Goal: Transaction & Acquisition: Purchase product/service

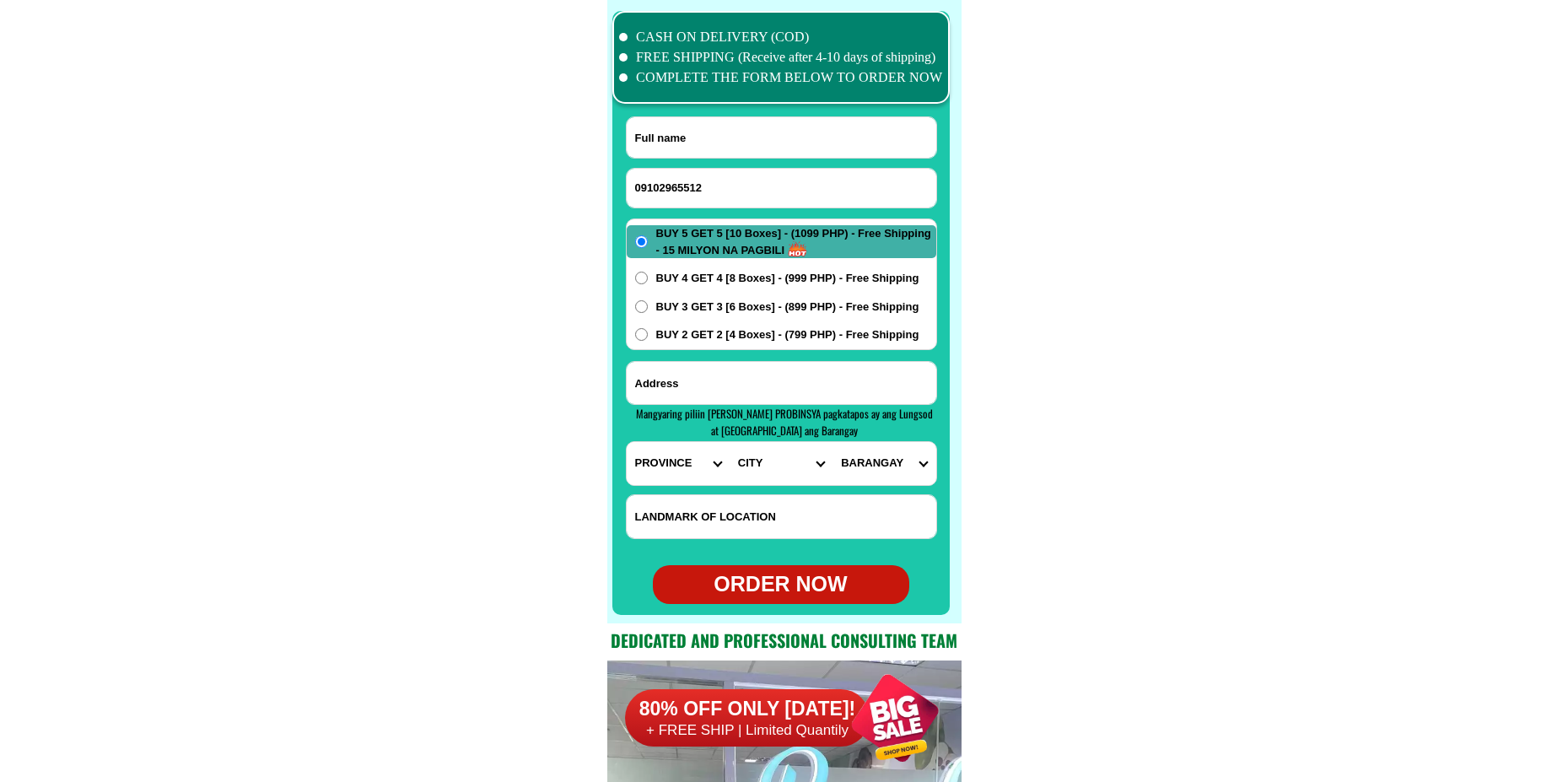
scroll to position [13304, 0]
drag, startPoint x: 850, startPoint y: 142, endPoint x: 845, endPoint y: 112, distance: 30.4
click at [850, 142] on input "Input full_name" at bounding box center [782, 137] width 310 height 41
paste input "[PERSON_NAME] Del [PERSON_NAME]"
type input "[PERSON_NAME] Del [PERSON_NAME]"
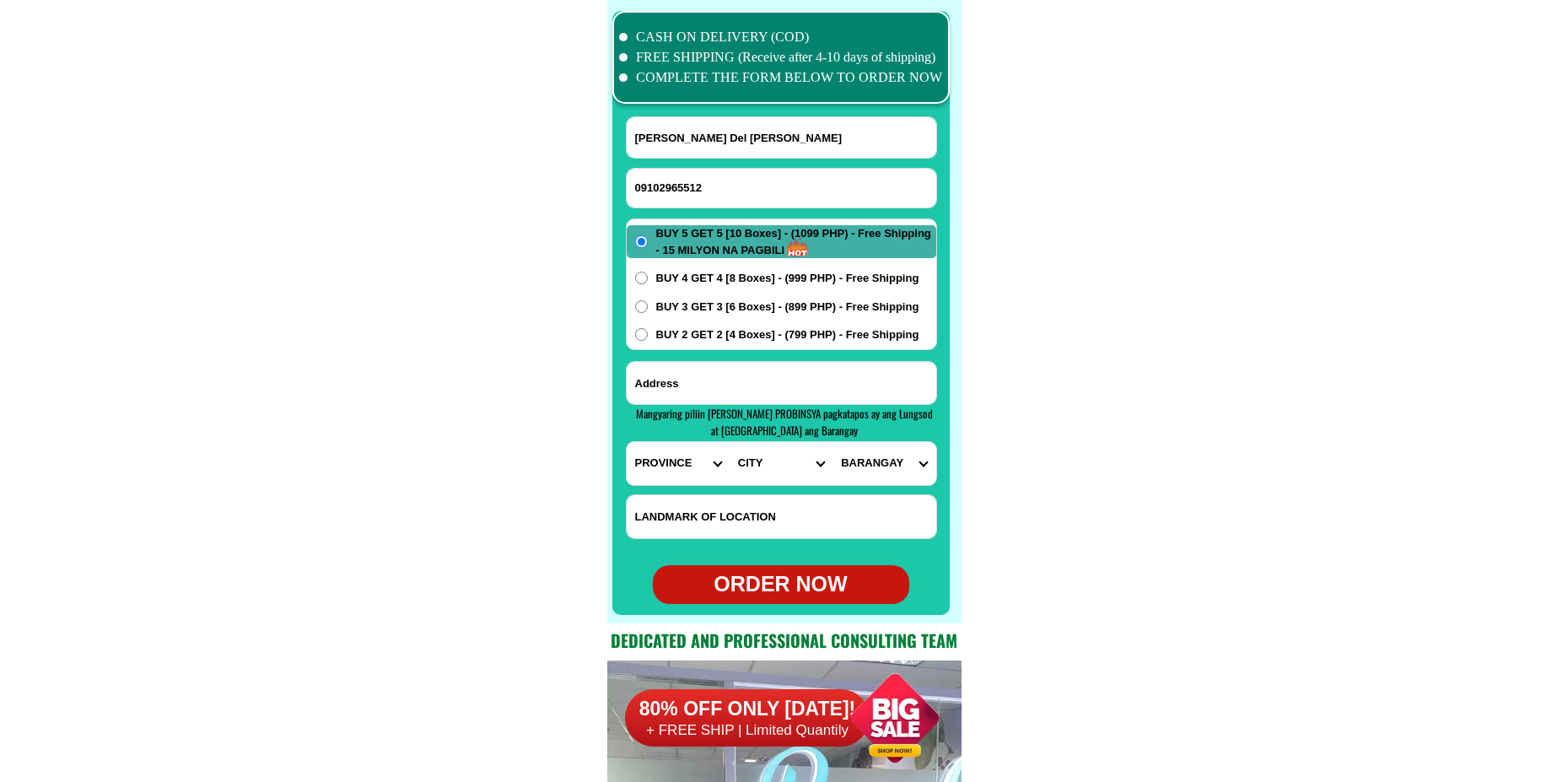
drag, startPoint x: 753, startPoint y: 362, endPoint x: 734, endPoint y: 376, distance: 23.6
click at [753, 362] on input "Input address" at bounding box center [782, 384] width 310 height 42
paste input "[STREET_ADDRESS]"
type input "[STREET_ADDRESS]"
click at [666, 453] on select "PROVINCE [GEOGRAPHIC_DATA] [GEOGRAPHIC_DATA] [GEOGRAPHIC_DATA] [GEOGRAPHIC_DATA…" at bounding box center [678, 463] width 103 height 43
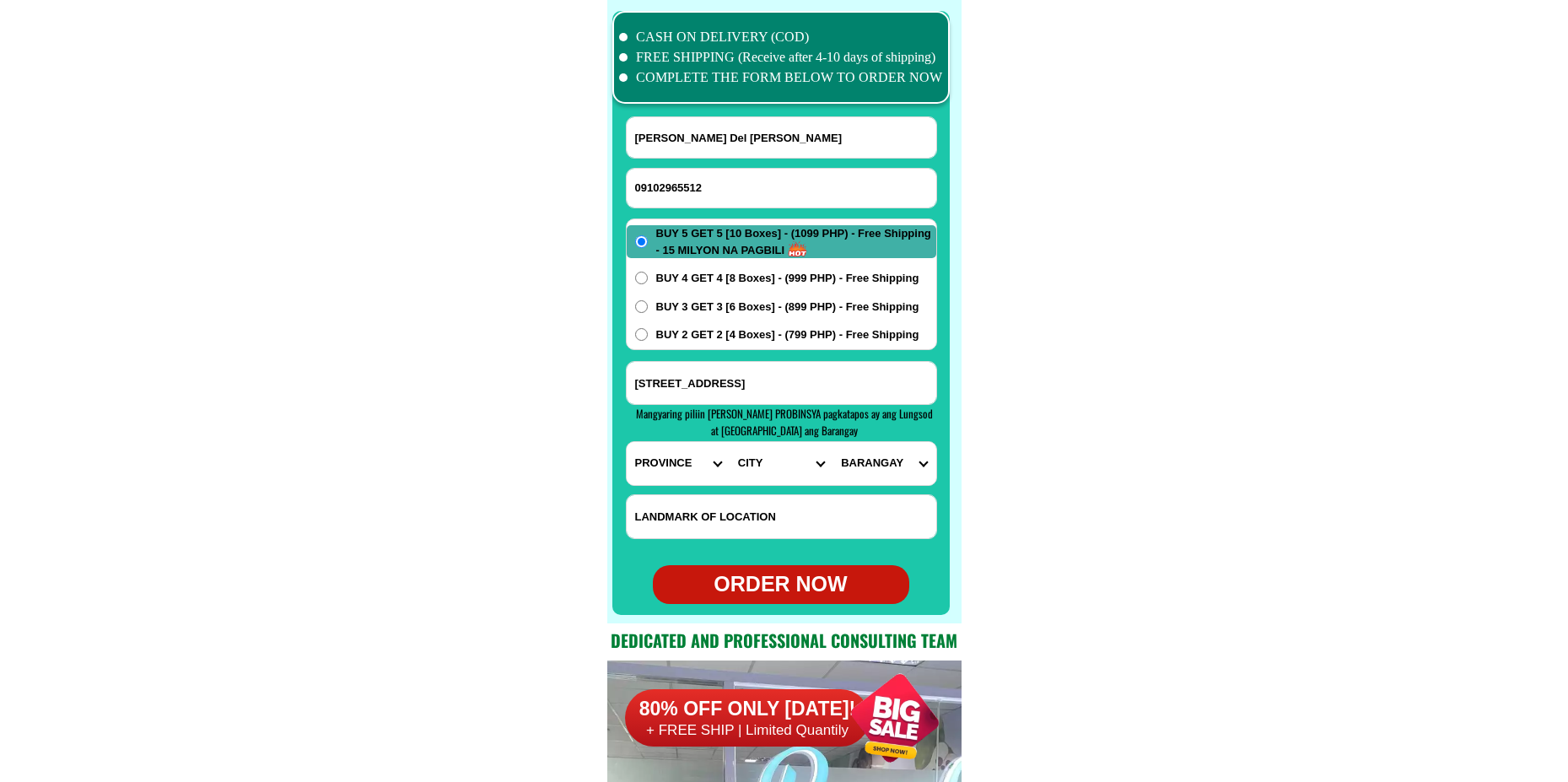
select select "63_219"
click at [627, 442] on select "PROVINCE [GEOGRAPHIC_DATA] [GEOGRAPHIC_DATA] [GEOGRAPHIC_DATA] [GEOGRAPHIC_DATA…" at bounding box center [678, 463] width 103 height 43
click at [772, 468] on select "CITY [GEOGRAPHIC_DATA] [GEOGRAPHIC_DATA] [GEOGRAPHIC_DATA] [GEOGRAPHIC_DATA]-ci…" at bounding box center [781, 463] width 103 height 43
drag, startPoint x: 772, startPoint y: 468, endPoint x: 725, endPoint y: 484, distance: 49.6
click at [772, 468] on select "CITY [GEOGRAPHIC_DATA] [GEOGRAPHIC_DATA] [GEOGRAPHIC_DATA] [GEOGRAPHIC_DATA]-ci…" at bounding box center [781, 463] width 103 height 43
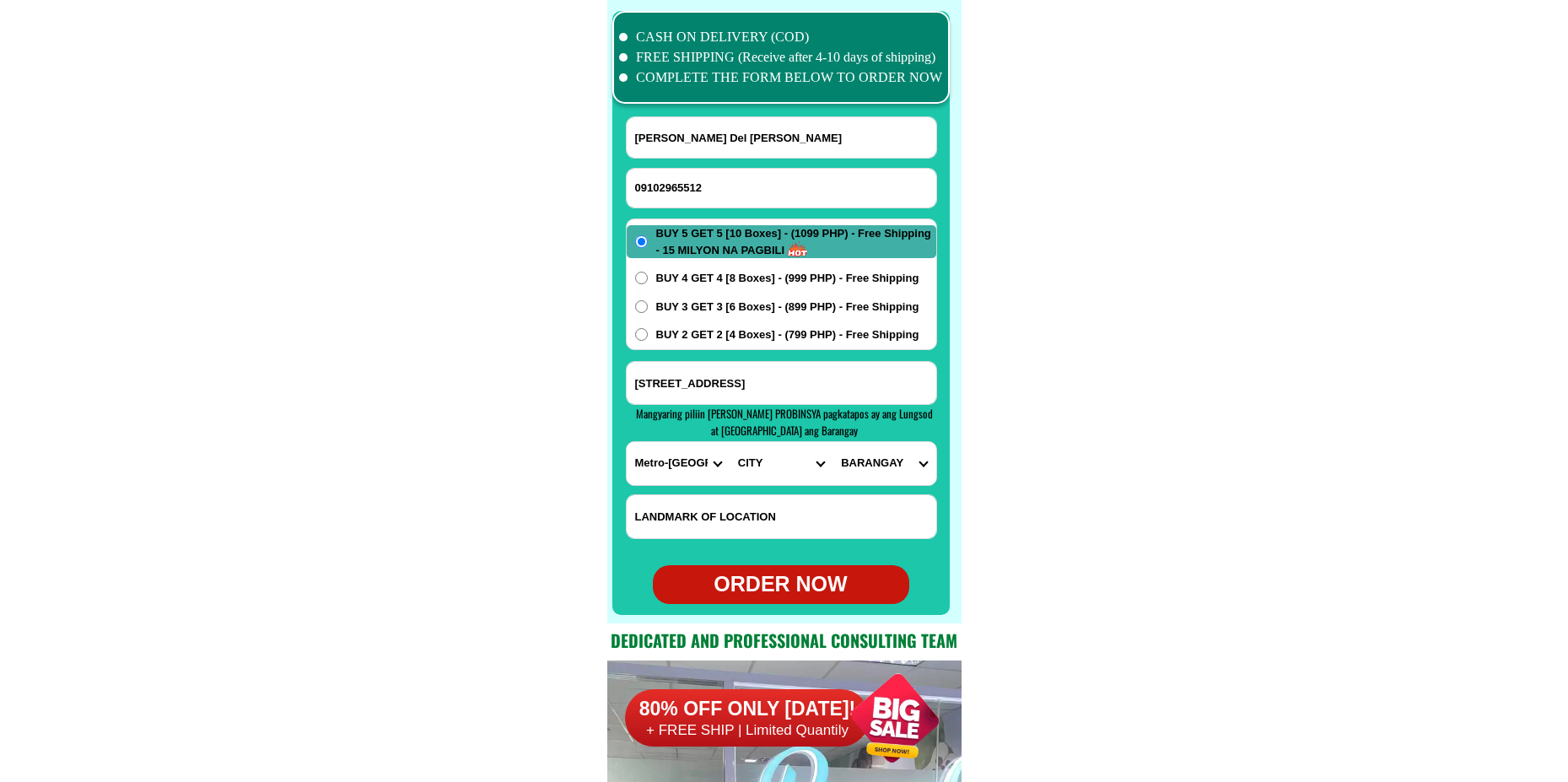
click at [760, 475] on select "CITY [GEOGRAPHIC_DATA] [GEOGRAPHIC_DATA] [GEOGRAPHIC_DATA] [GEOGRAPHIC_DATA]-ci…" at bounding box center [781, 463] width 103 height 43
select select "63_219675"
click at [729, 442] on select "CITY [GEOGRAPHIC_DATA] [GEOGRAPHIC_DATA] [GEOGRAPHIC_DATA] [GEOGRAPHIC_DATA]-ci…" at bounding box center [781, 463] width 103 height 43
click at [878, 460] on select "[GEOGRAPHIC_DATA]" at bounding box center [884, 463] width 103 height 43
click at [903, 464] on select "[GEOGRAPHIC_DATA]" at bounding box center [884, 463] width 103 height 43
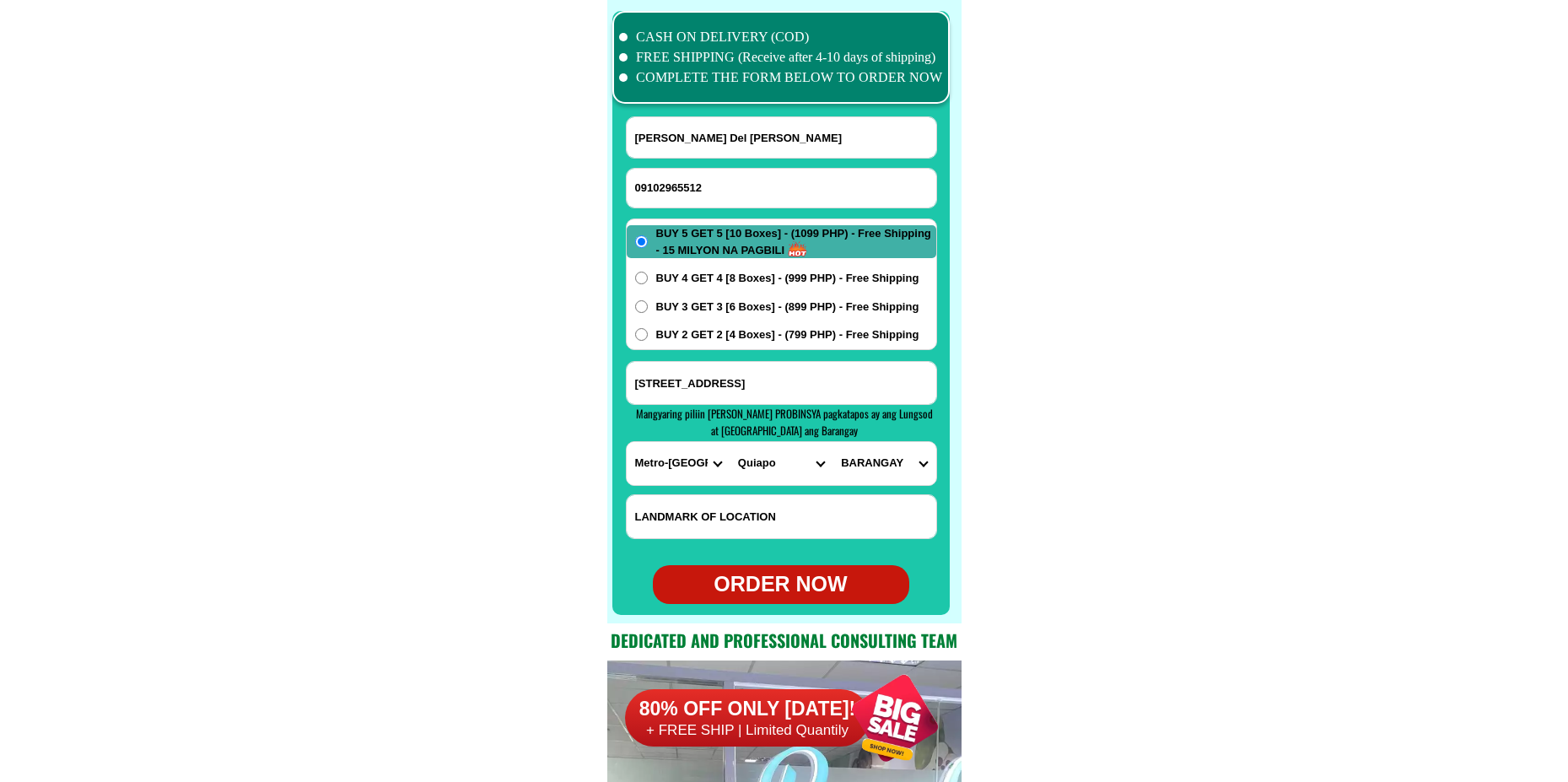
select select "63_2196752208"
click at [832, 442] on select "[GEOGRAPHIC_DATA]" at bounding box center [884, 463] width 103 height 43
click at [794, 585] on div "ORDER NOW" at bounding box center [781, 585] width 256 height 32
radio input "true"
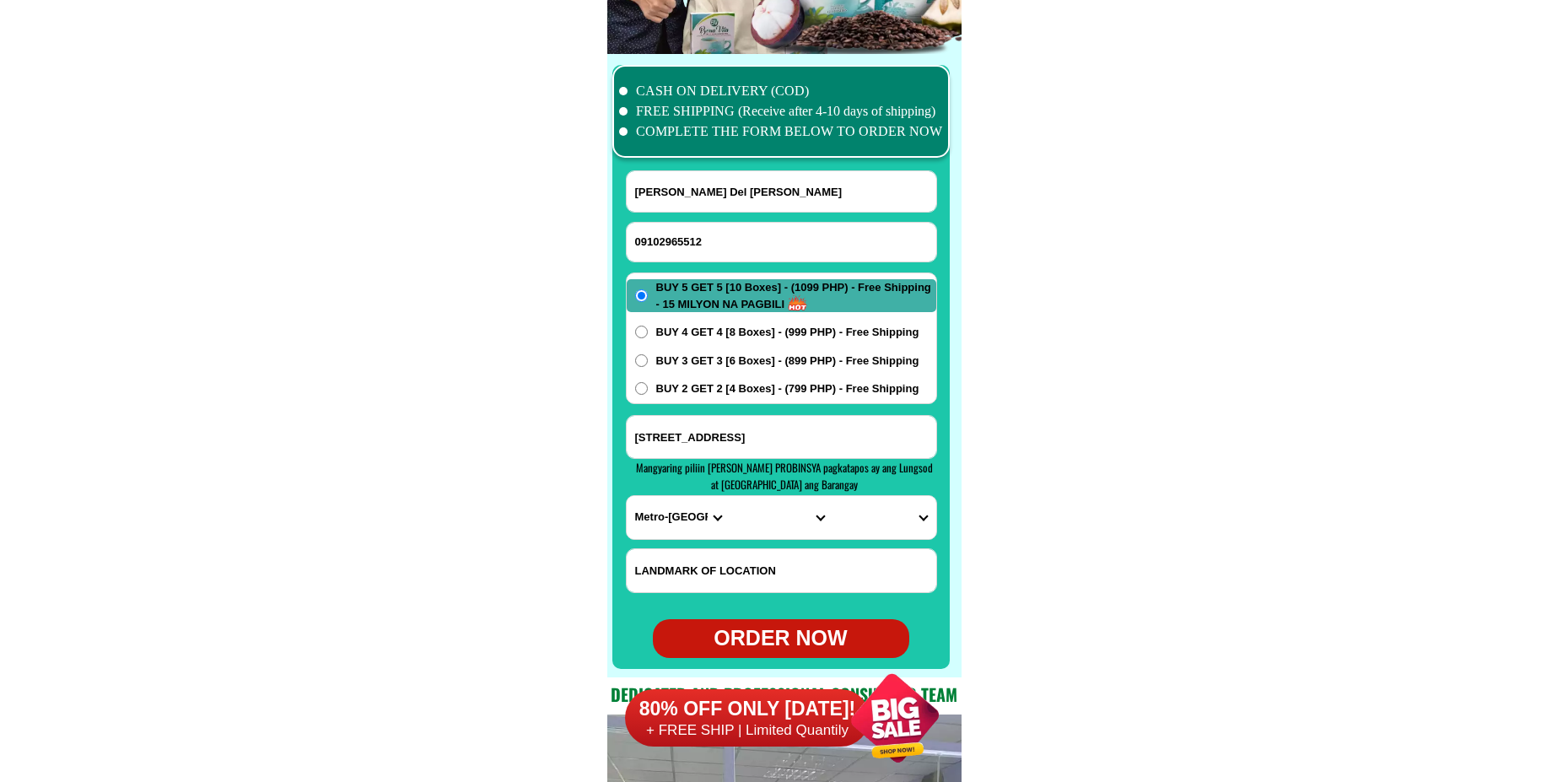
scroll to position [13220, 0]
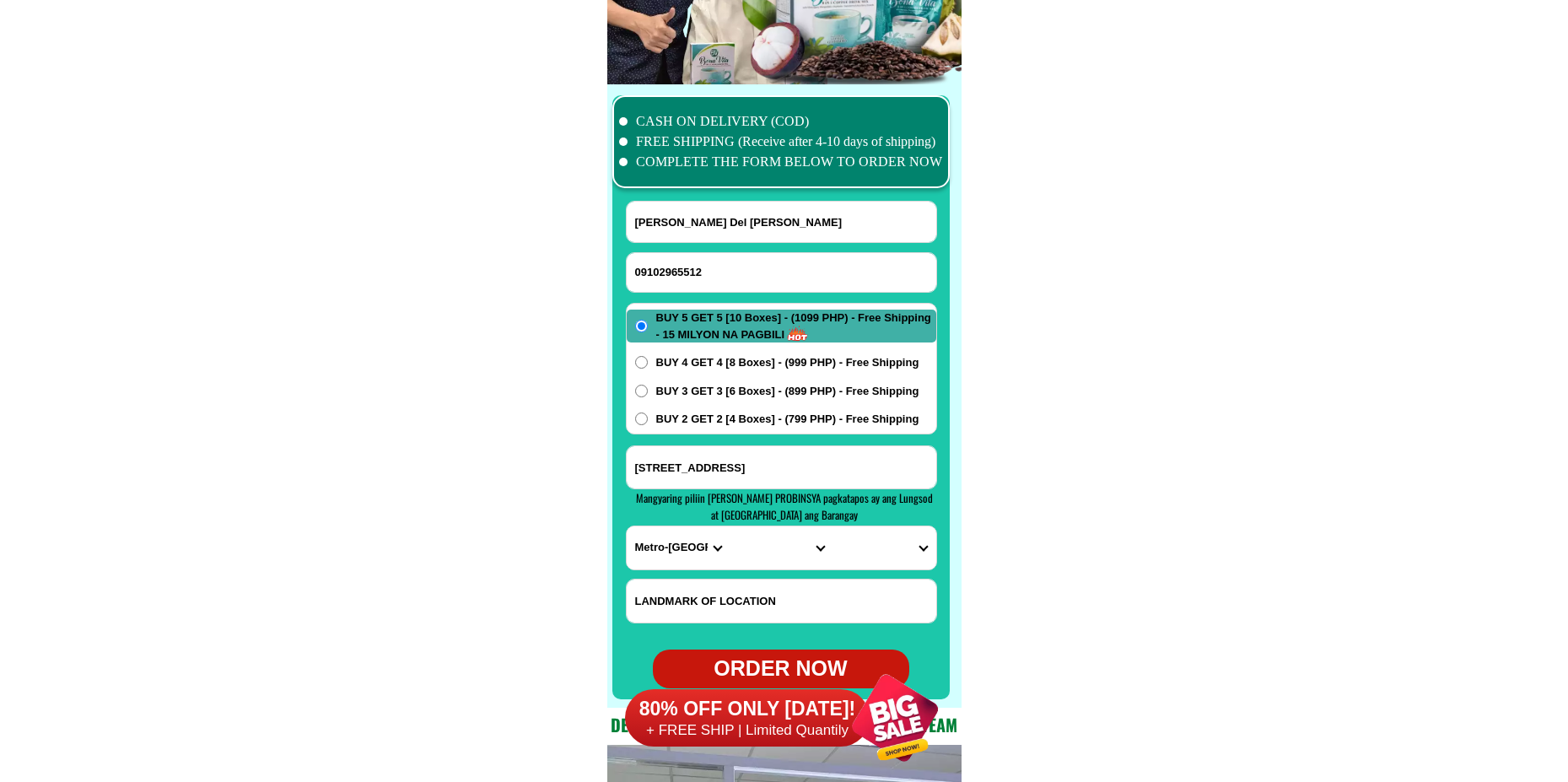
click at [694, 277] on input "09102965512" at bounding box center [782, 273] width 310 height 39
paste input "09279544593"
type input "09279544593"
click at [784, 225] on input "[PERSON_NAME] Del [PERSON_NAME]" at bounding box center [782, 222] width 310 height 41
paste input "[PERSON_NAME]"
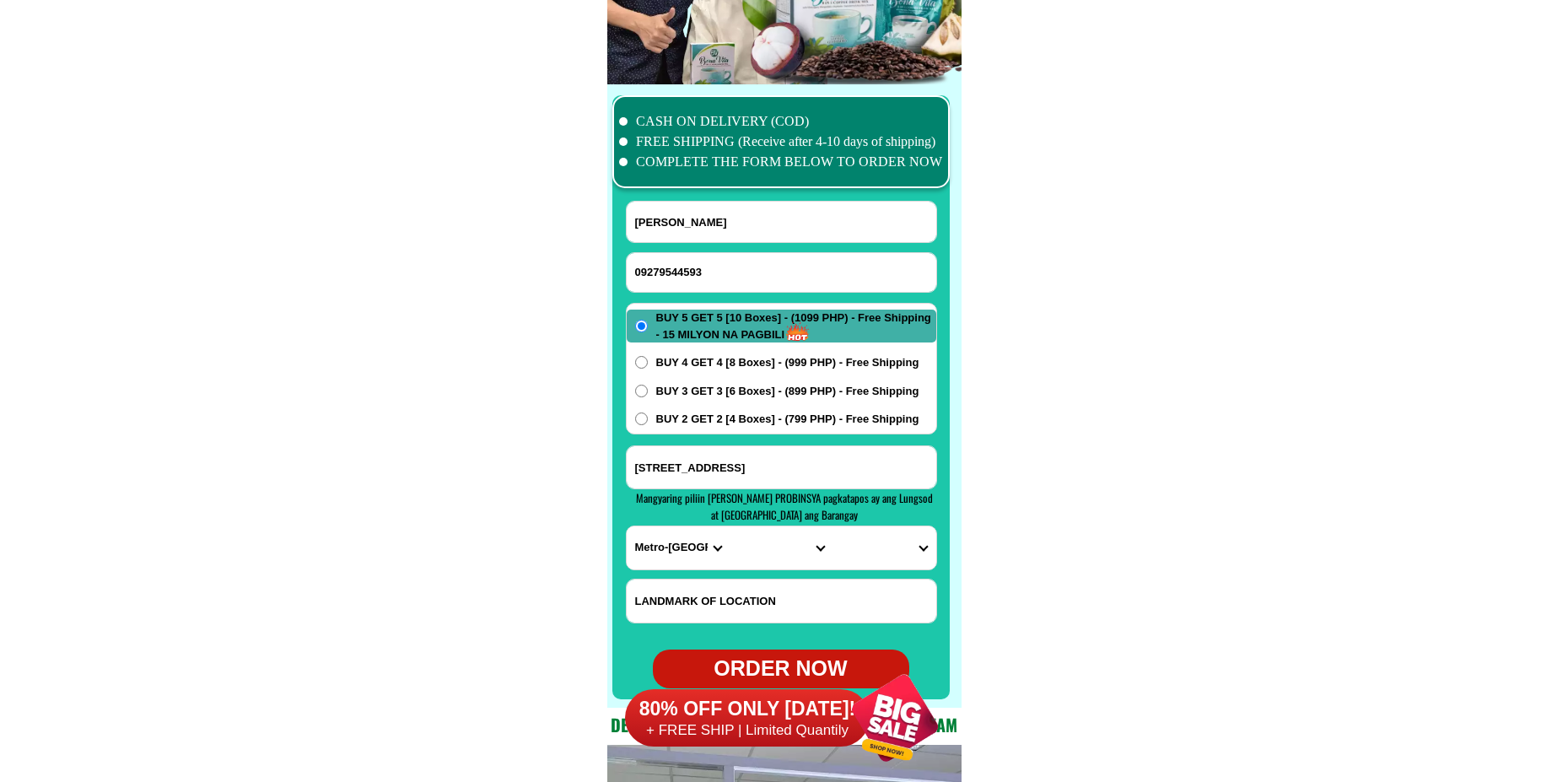
type input "[PERSON_NAME]"
paste input "Blk [STREET_ADDRESS]"
drag, startPoint x: 775, startPoint y: 464, endPoint x: 775, endPoint y: 452, distance: 12.0
click at [775, 464] on input "Input address" at bounding box center [782, 468] width 310 height 42
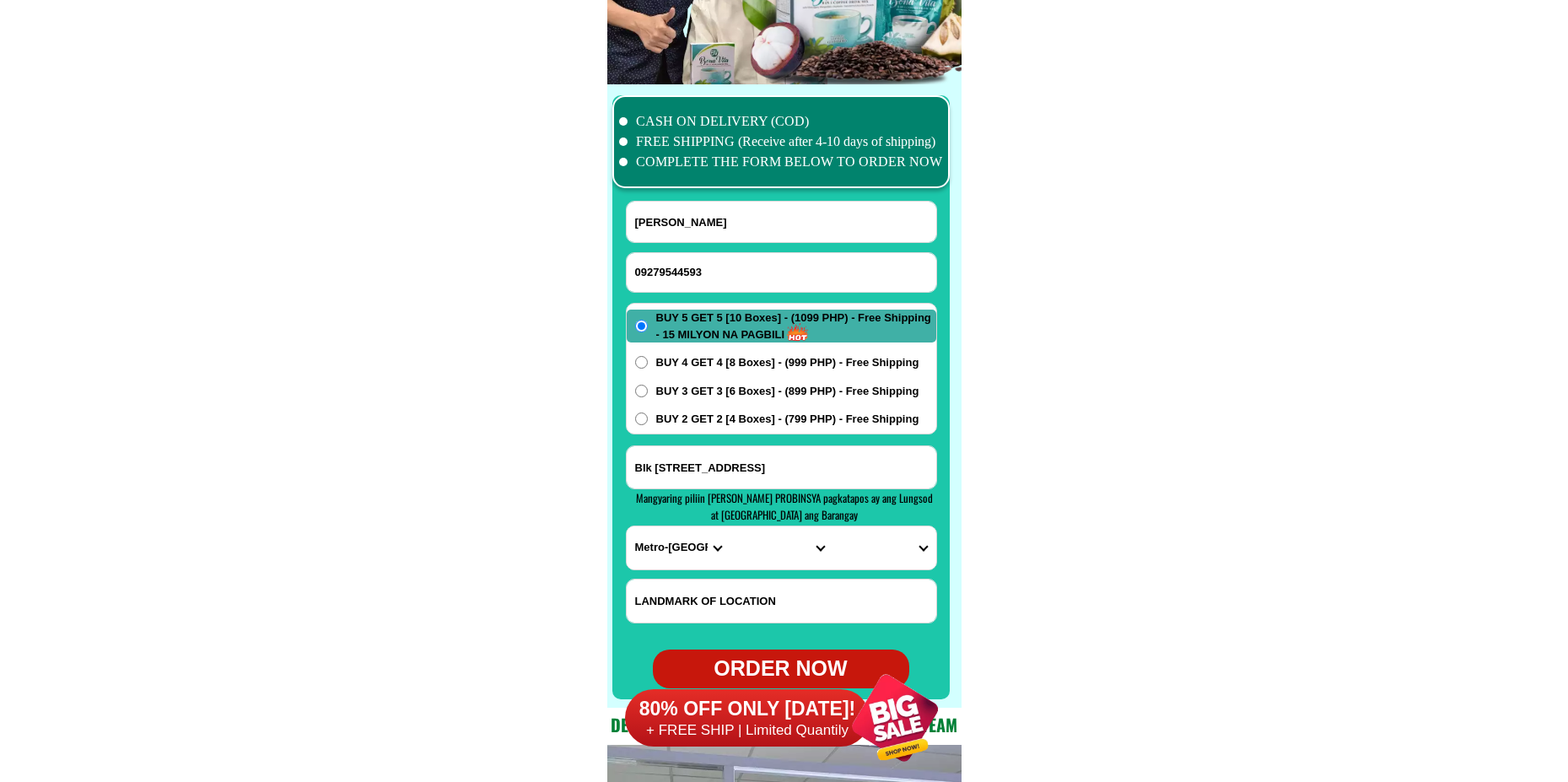
type input "Blk [STREET_ADDRESS]"
click at [740, 420] on span "BUY 2 GET 2 [4 Boxes] - (799 PHP) - Free Shipping" at bounding box center [787, 420] width 263 height 17
click at [648, 420] on input "BUY 2 GET 2 [4 Boxes] - (799 PHP) - Free Shipping" at bounding box center [642, 419] width 13 height 13
radio input "true"
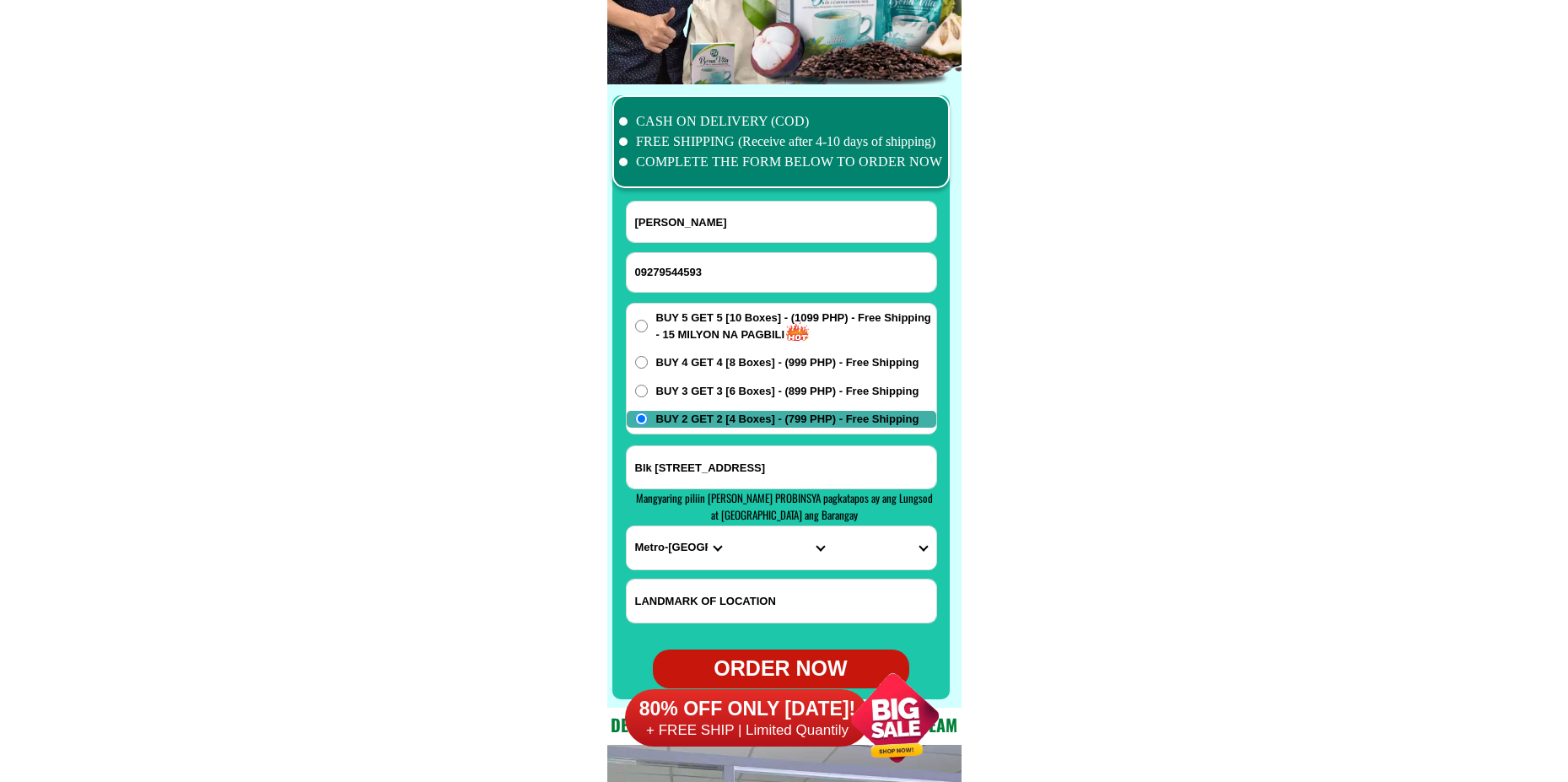
click at [671, 552] on select "PROVINCE [GEOGRAPHIC_DATA] [GEOGRAPHIC_DATA] [GEOGRAPHIC_DATA] [GEOGRAPHIC_DATA…" at bounding box center [678, 548] width 103 height 43
select select "63_738"
click at [627, 527] on select "PROVINCE [GEOGRAPHIC_DATA] [GEOGRAPHIC_DATA] [GEOGRAPHIC_DATA] [GEOGRAPHIC_DATA…" at bounding box center [678, 548] width 103 height 43
click at [765, 566] on select "CITY [GEOGRAPHIC_DATA] [GEOGRAPHIC_DATA]-city [GEOGRAPHIC_DATA] [GEOGRAPHIC_DAT…" at bounding box center [781, 548] width 103 height 43
select select "63_7387159"
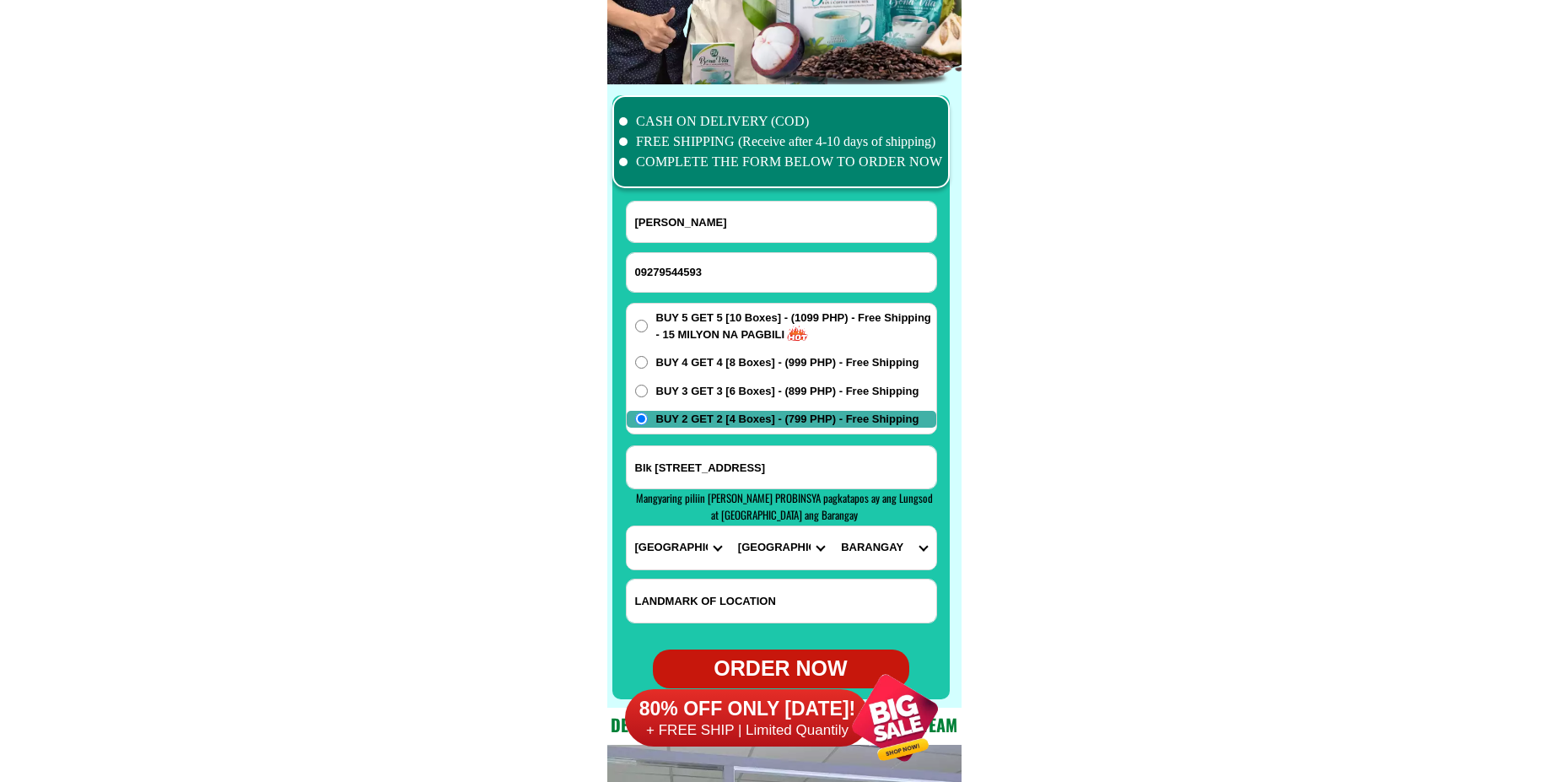
click at [729, 527] on select "CITY [GEOGRAPHIC_DATA] [GEOGRAPHIC_DATA]-city [GEOGRAPHIC_DATA] [GEOGRAPHIC_DAT…" at bounding box center [781, 548] width 103 height 43
click at [913, 476] on input "Blk [STREET_ADDRESS]" at bounding box center [782, 468] width 310 height 42
click at [887, 548] on select "[GEOGRAPHIC_DATA] [PERSON_NAME] (lasang) [PERSON_NAME] Angalan Atan-awe Baganih…" at bounding box center [884, 548] width 103 height 43
select select "63_73871596567"
click at [832, 527] on select "[GEOGRAPHIC_DATA] [PERSON_NAME] (lasang) [PERSON_NAME] Angalan Atan-awe Baganih…" at bounding box center [884, 548] width 103 height 43
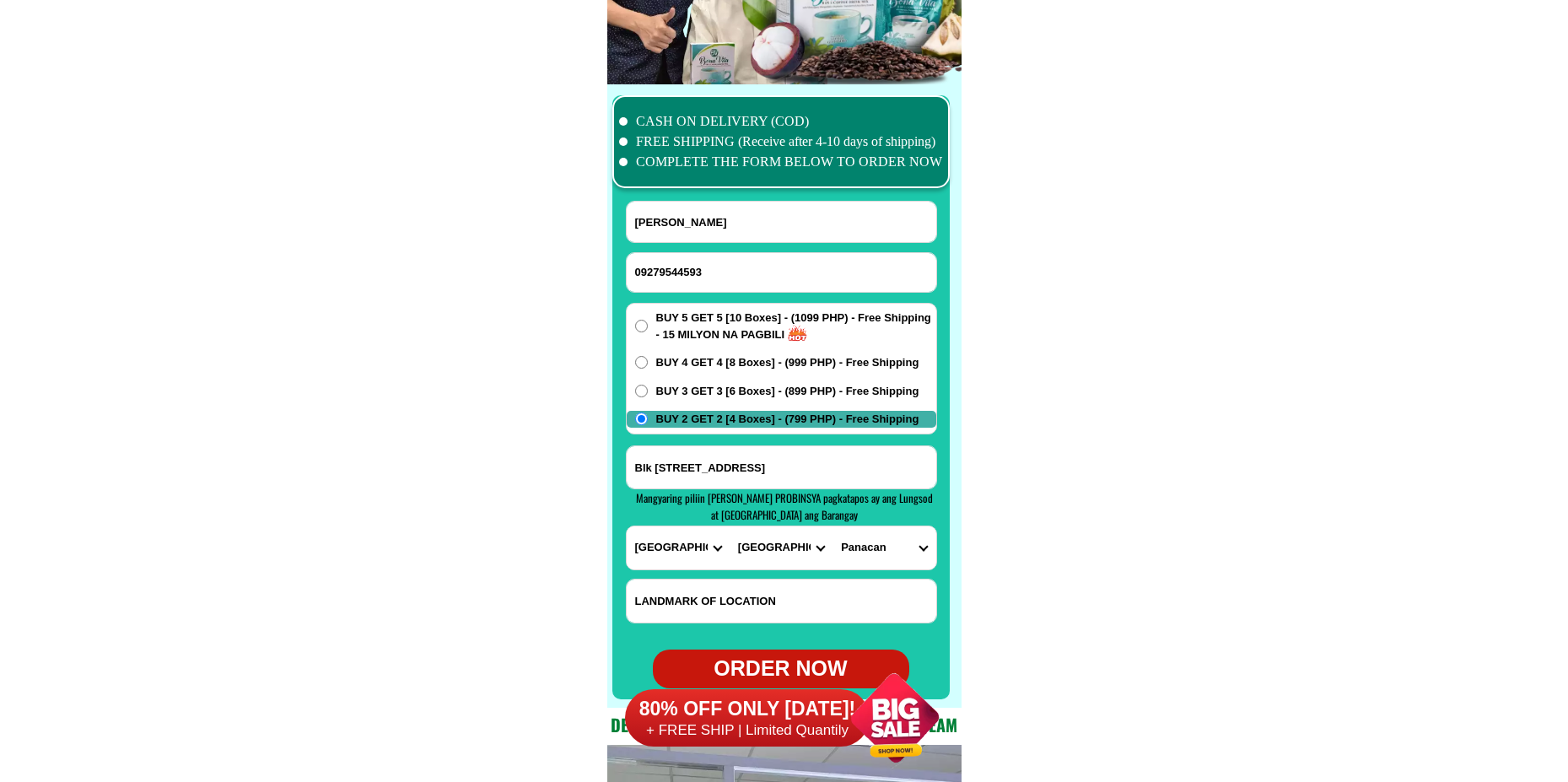
scroll to position [13304, 0]
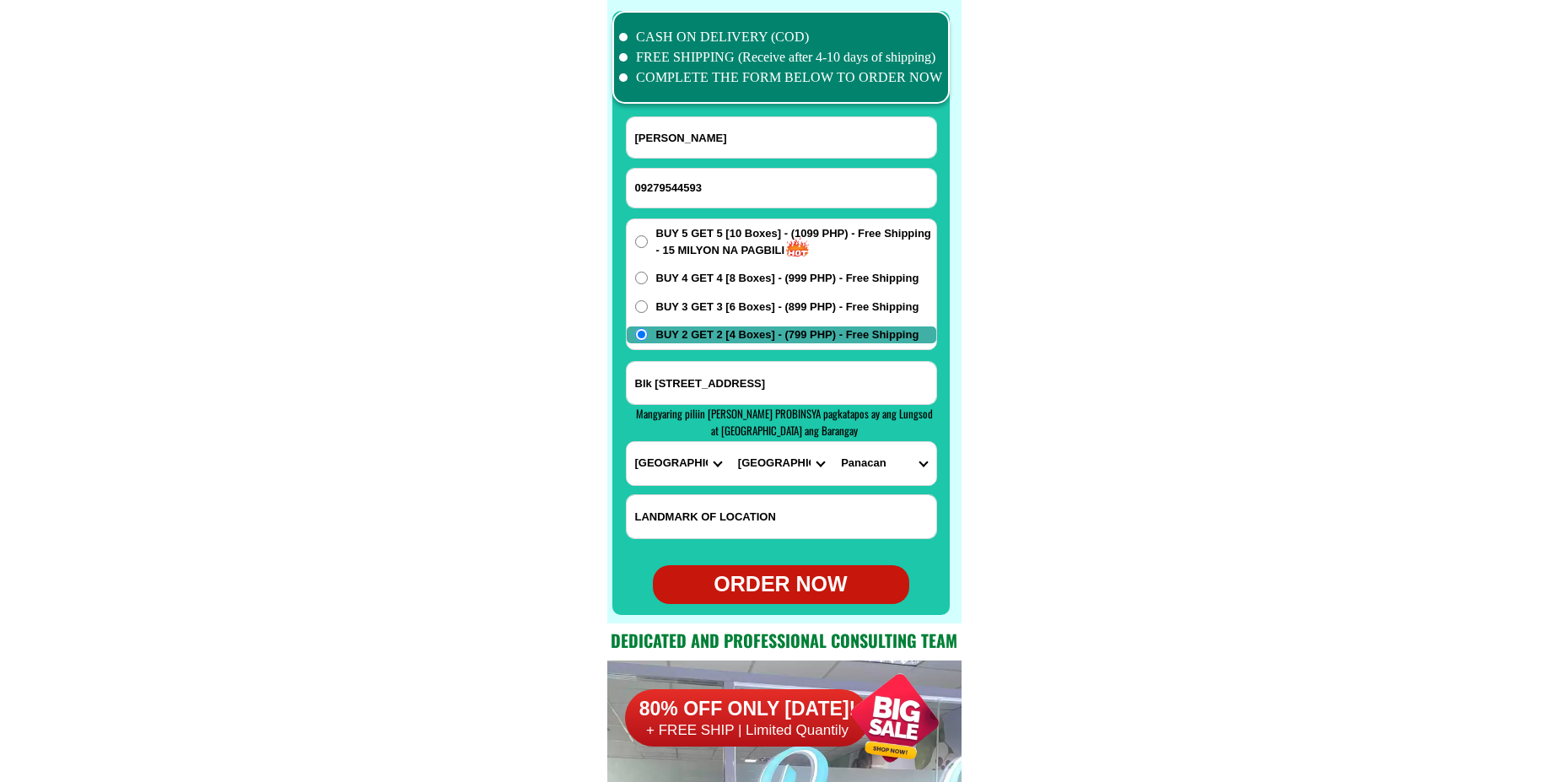
click at [800, 586] on div "ORDER NOW" at bounding box center [781, 585] width 256 height 32
radio input "true"
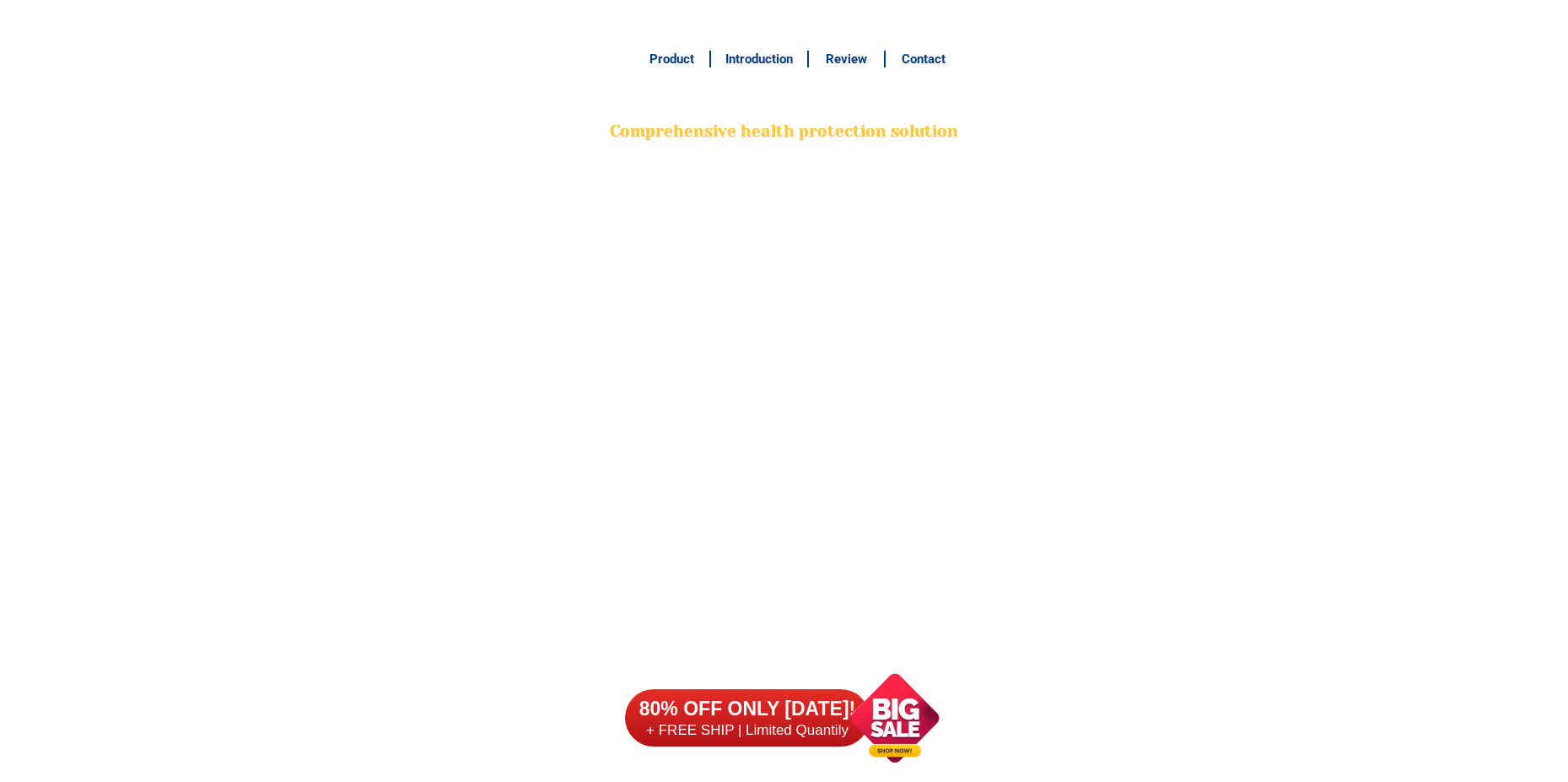
scroll to position [13135, 0]
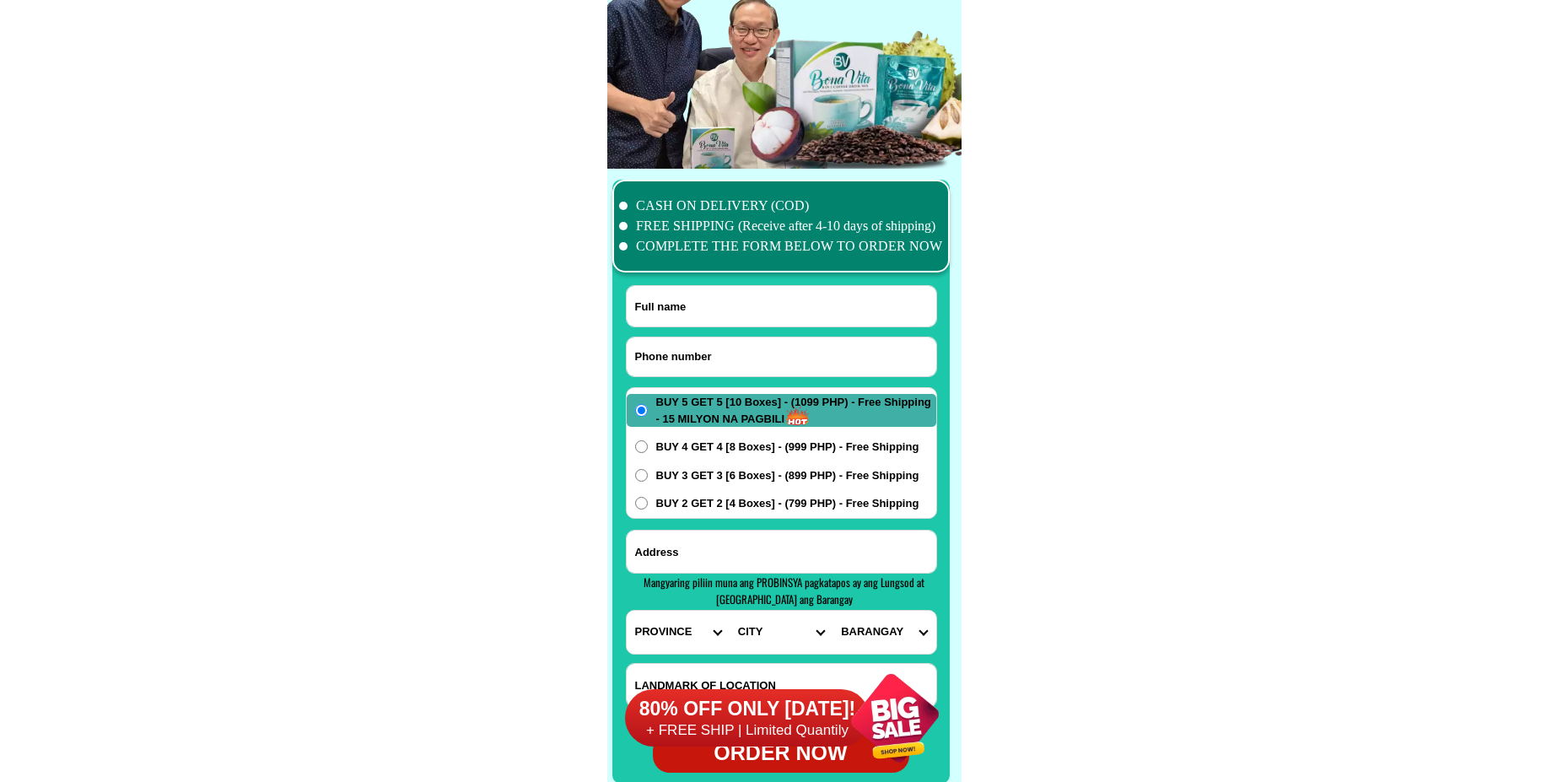
click at [713, 352] on input "Input phone_number" at bounding box center [782, 357] width 310 height 39
paste input "639665394354"
type input "639665394354"
drag, startPoint x: 707, startPoint y: 312, endPoint x: 687, endPoint y: 339, distance: 33.6
click at [706, 313] on input "Input full_name" at bounding box center [782, 306] width 310 height 41
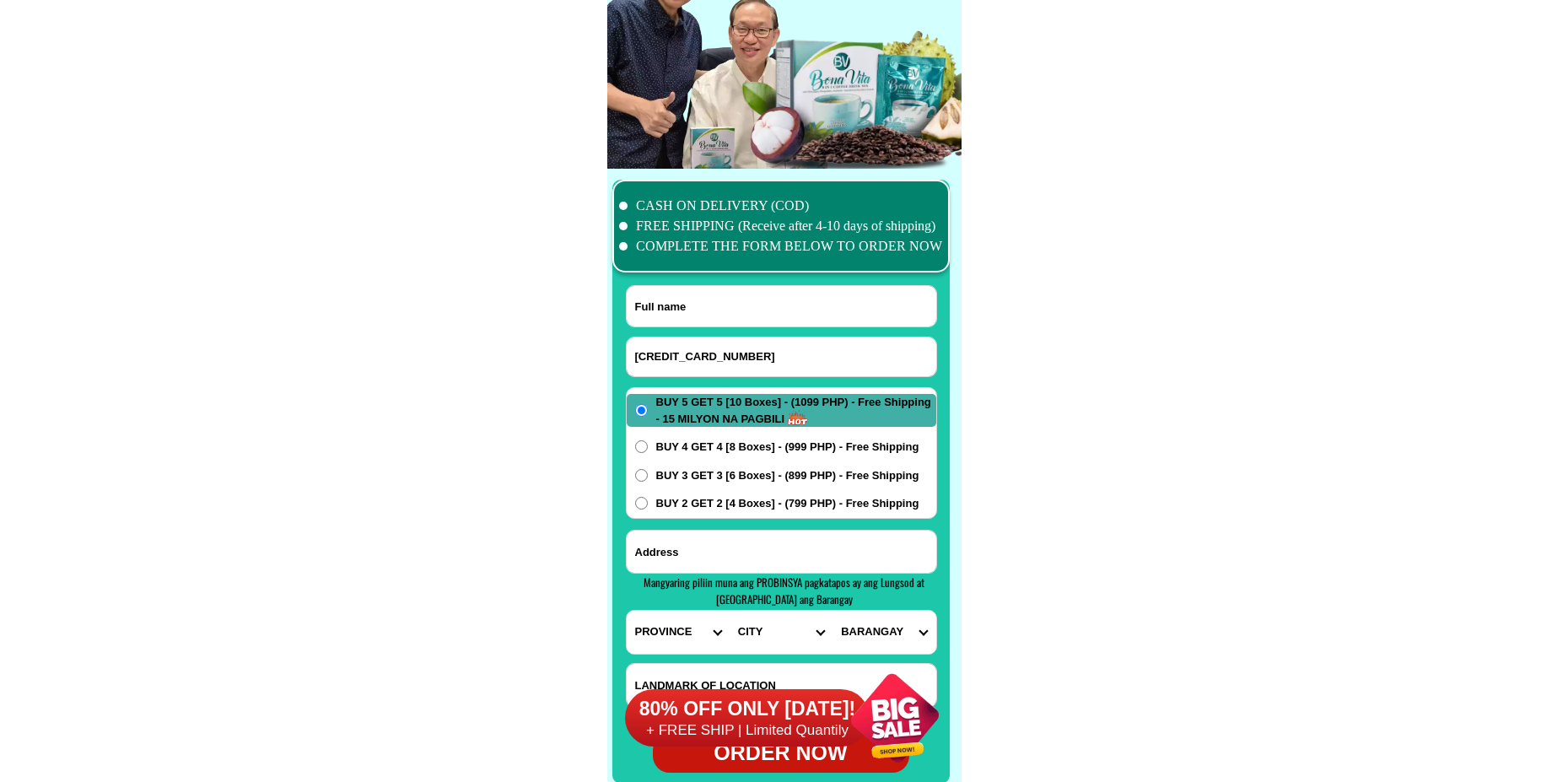
paste input "Juanita P. Vallee"
type input "Juanita P. Vallee"
click at [749, 555] on input "Input address" at bounding box center [782, 552] width 310 height 42
paste input "734 Sgt. Bumatay St. Brgy.Plainview, Mandaluyong City"
type input "734 Sgt. Bumatay St. Brgy.Plainview, Mandaluyong City"
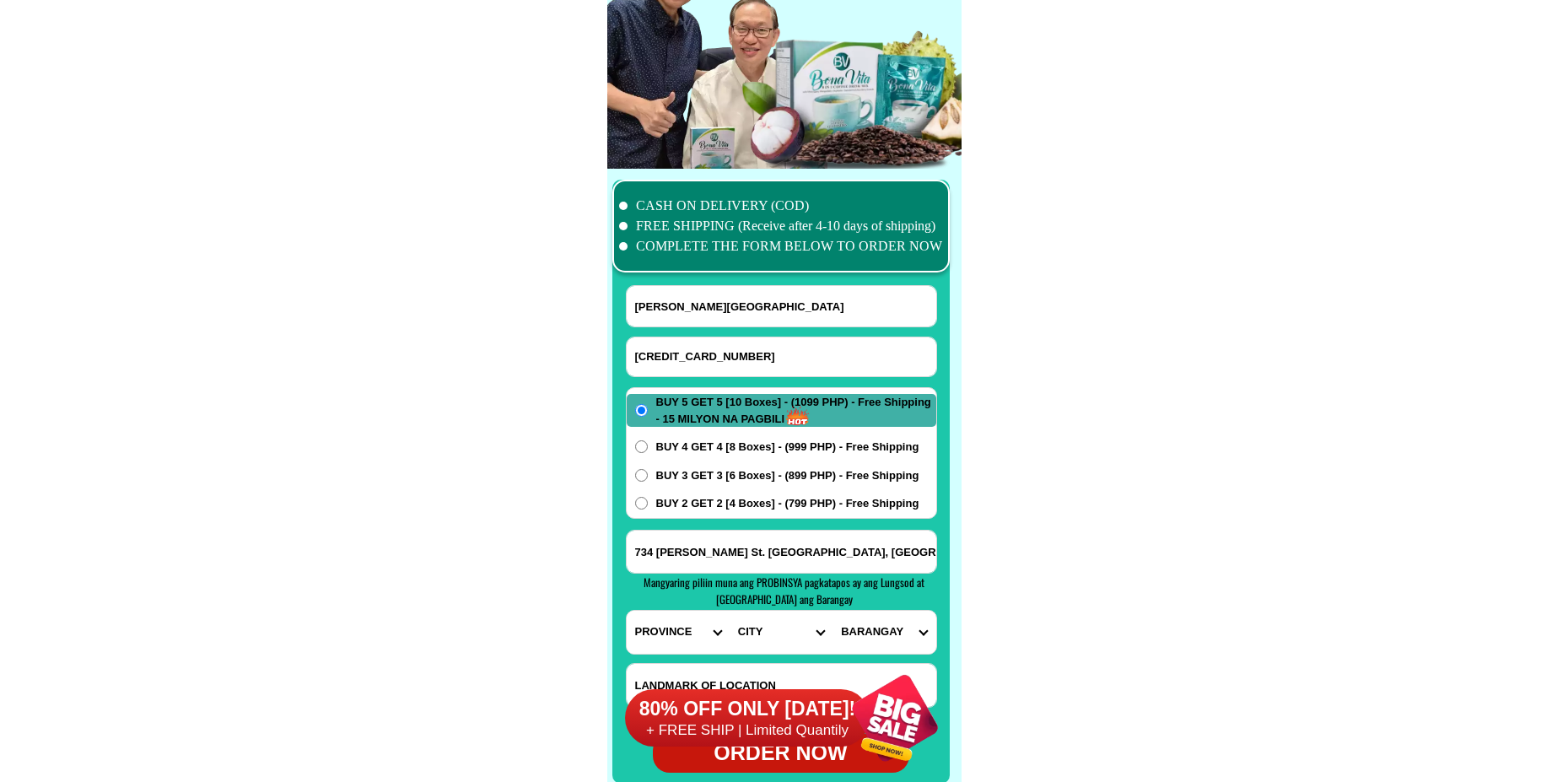
click at [670, 632] on select "PROVINCE [GEOGRAPHIC_DATA] [GEOGRAPHIC_DATA] [GEOGRAPHIC_DATA] [GEOGRAPHIC_DATA…" at bounding box center [678, 632] width 103 height 43
select select "63_219"
click at [627, 610] on select "PROVINCE [GEOGRAPHIC_DATA] [GEOGRAPHIC_DATA] [GEOGRAPHIC_DATA] [GEOGRAPHIC_DATA…" at bounding box center [678, 632] width 103 height 43
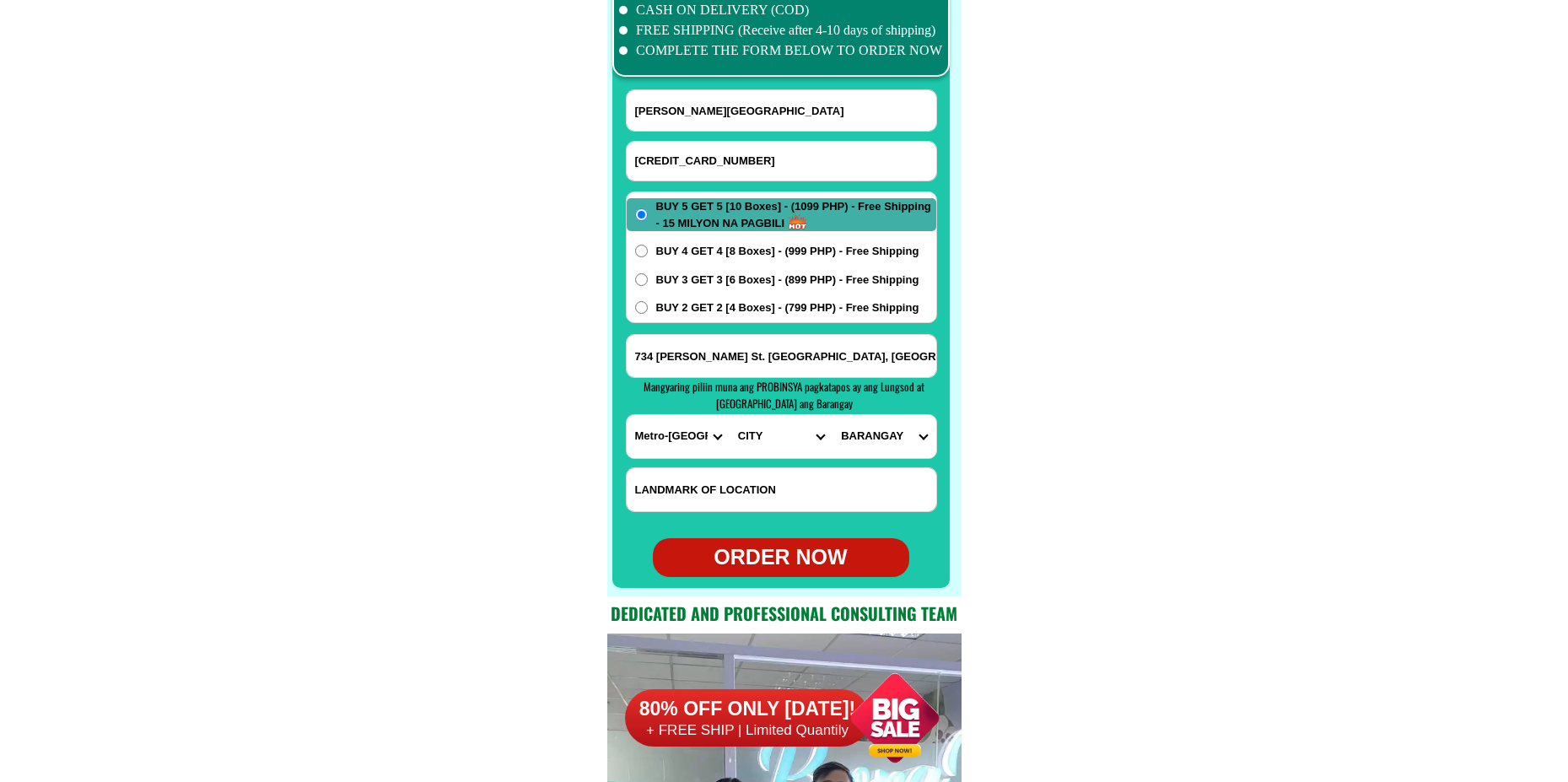
scroll to position [13389, 0]
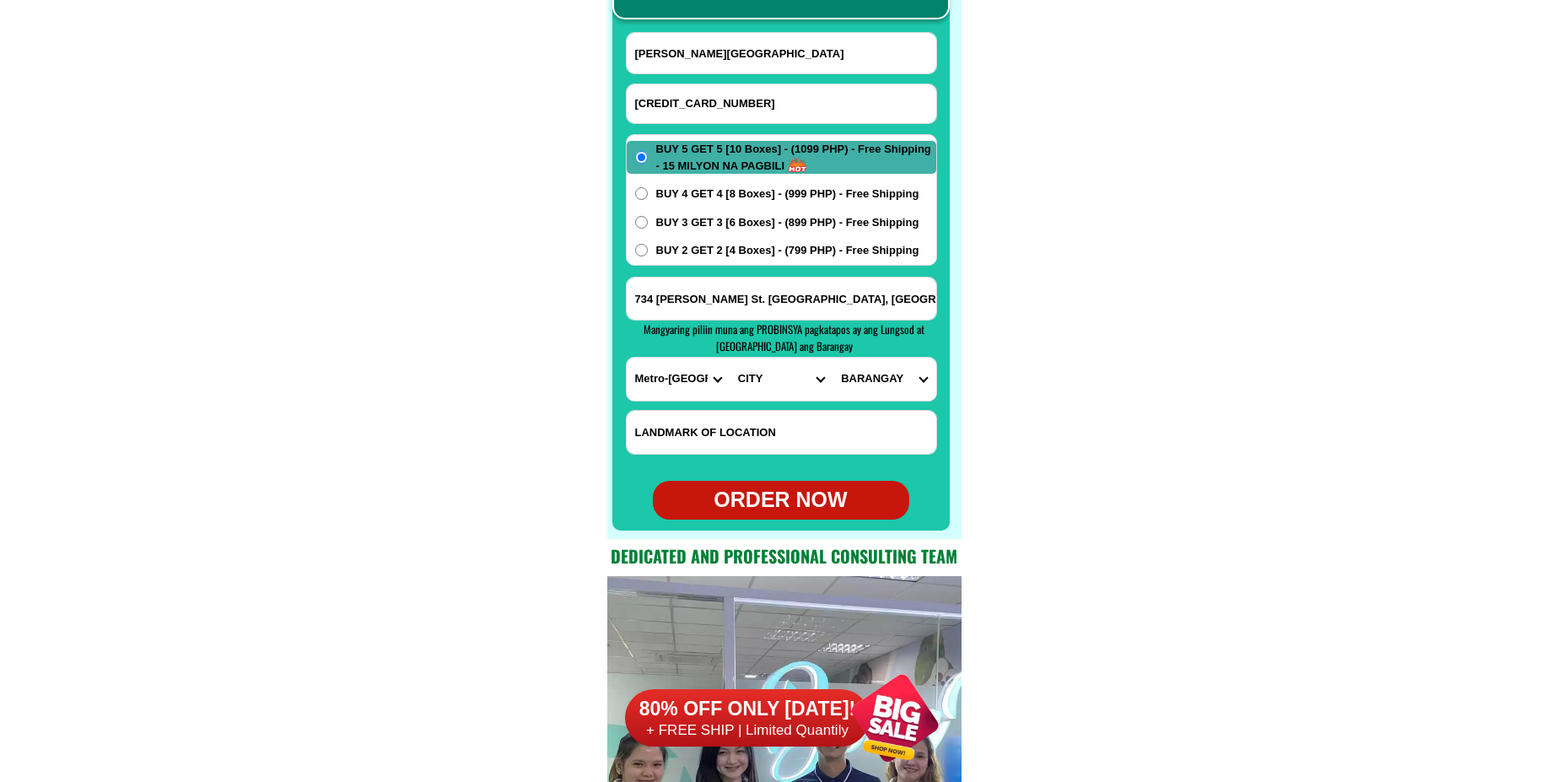
drag, startPoint x: 760, startPoint y: 434, endPoint x: 764, endPoint y: 421, distance: 13.6
click at [760, 434] on input "Input LANDMARKOFLOCATION" at bounding box center [782, 432] width 310 height 43
paste input "Near Mandaluyong City Hall"
type input "Near Mandaluyong City Hall"
click at [799, 293] on input "734 Sgt. Bumatay St. Brgy.Plainview, Mandaluyong City" at bounding box center [782, 299] width 310 height 42
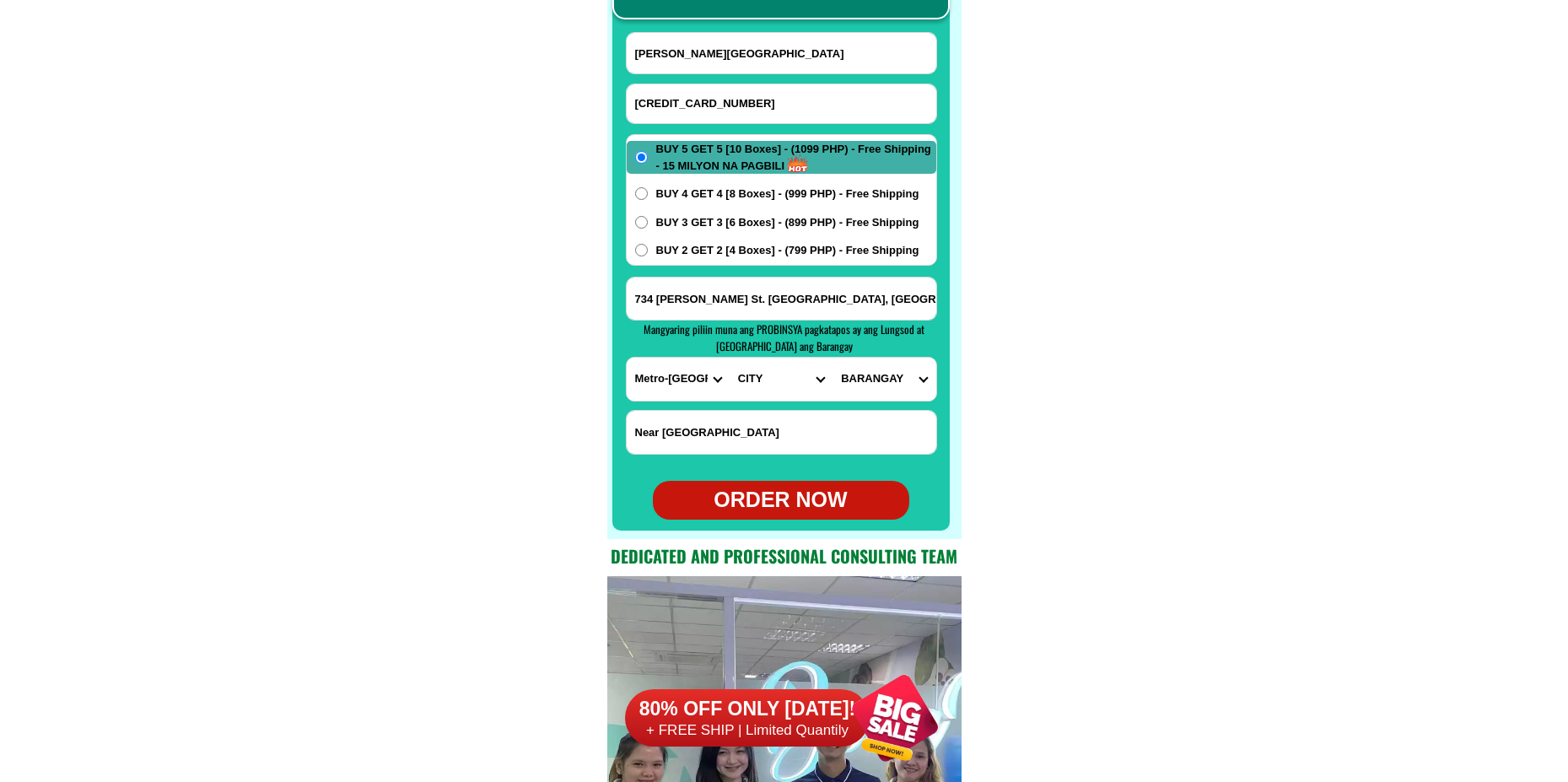
click at [731, 378] on select "CITY [GEOGRAPHIC_DATA] [GEOGRAPHIC_DATA] [GEOGRAPHIC_DATA] [GEOGRAPHIC_DATA]-ci…" at bounding box center [781, 379] width 103 height 43
select select "63_2197698"
click at [729, 358] on select "CITY [GEOGRAPHIC_DATA] [GEOGRAPHIC_DATA] [GEOGRAPHIC_DATA] [GEOGRAPHIC_DATA]-ci…" at bounding box center [781, 379] width 103 height 43
click at [879, 387] on select "BARANGAY Addition hills Bagong silang Barangka drive Barangka ibaba Barangka il…" at bounding box center [884, 379] width 103 height 43
select select "63_21976989120"
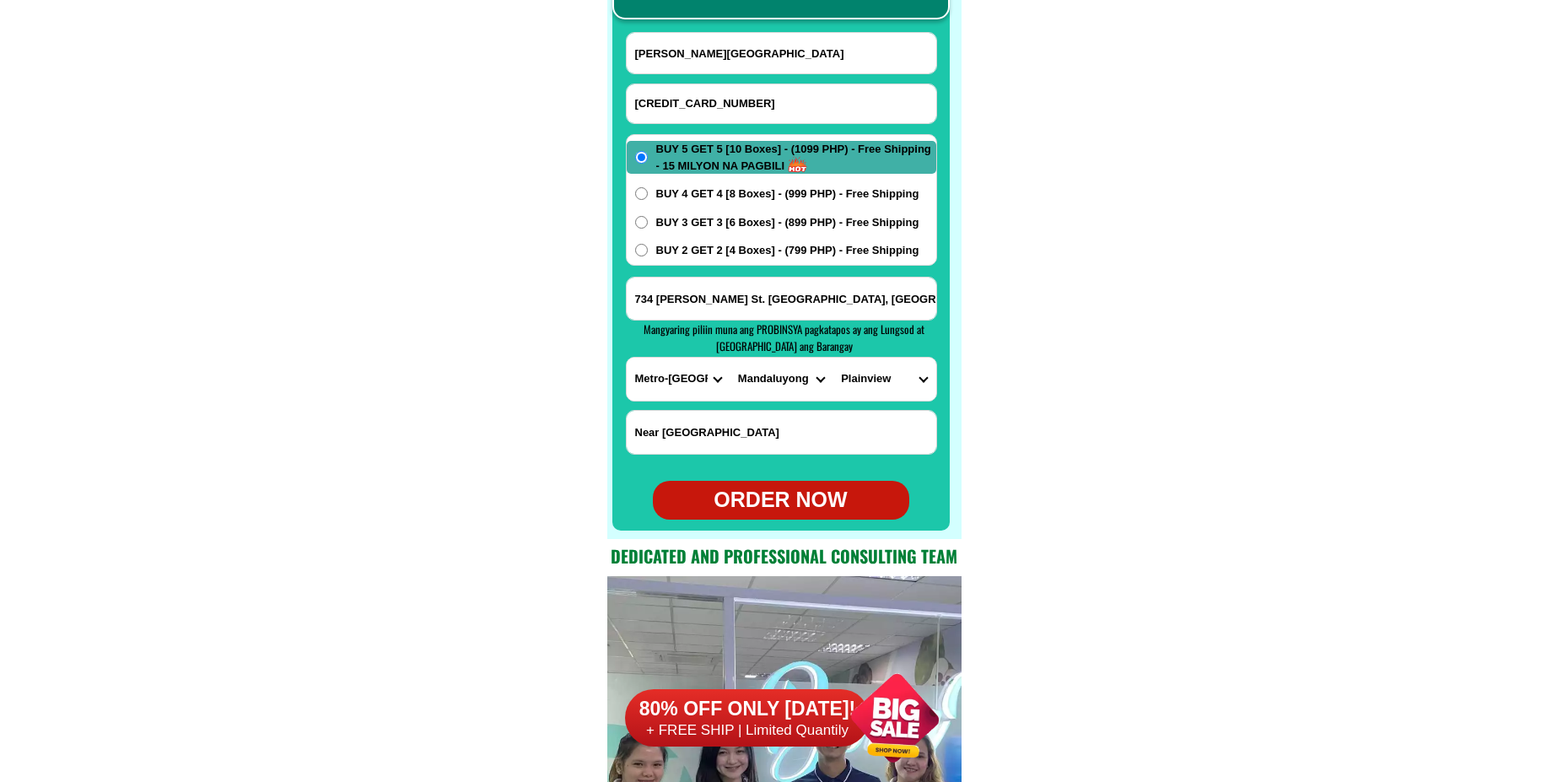
click at [832, 358] on select "BARANGAY Addition hills Bagong silang Barangka drive Barangka ibaba Barangka il…" at bounding box center [884, 379] width 103 height 43
click at [728, 249] on span "BUY 2 GET 2 [4 Boxes] - (799 PHP) - Free Shipping" at bounding box center [787, 251] width 263 height 17
click at [648, 249] on input "BUY 2 GET 2 [4 Boxes] - (799 PHP) - Free Shipping" at bounding box center [642, 250] width 13 height 13
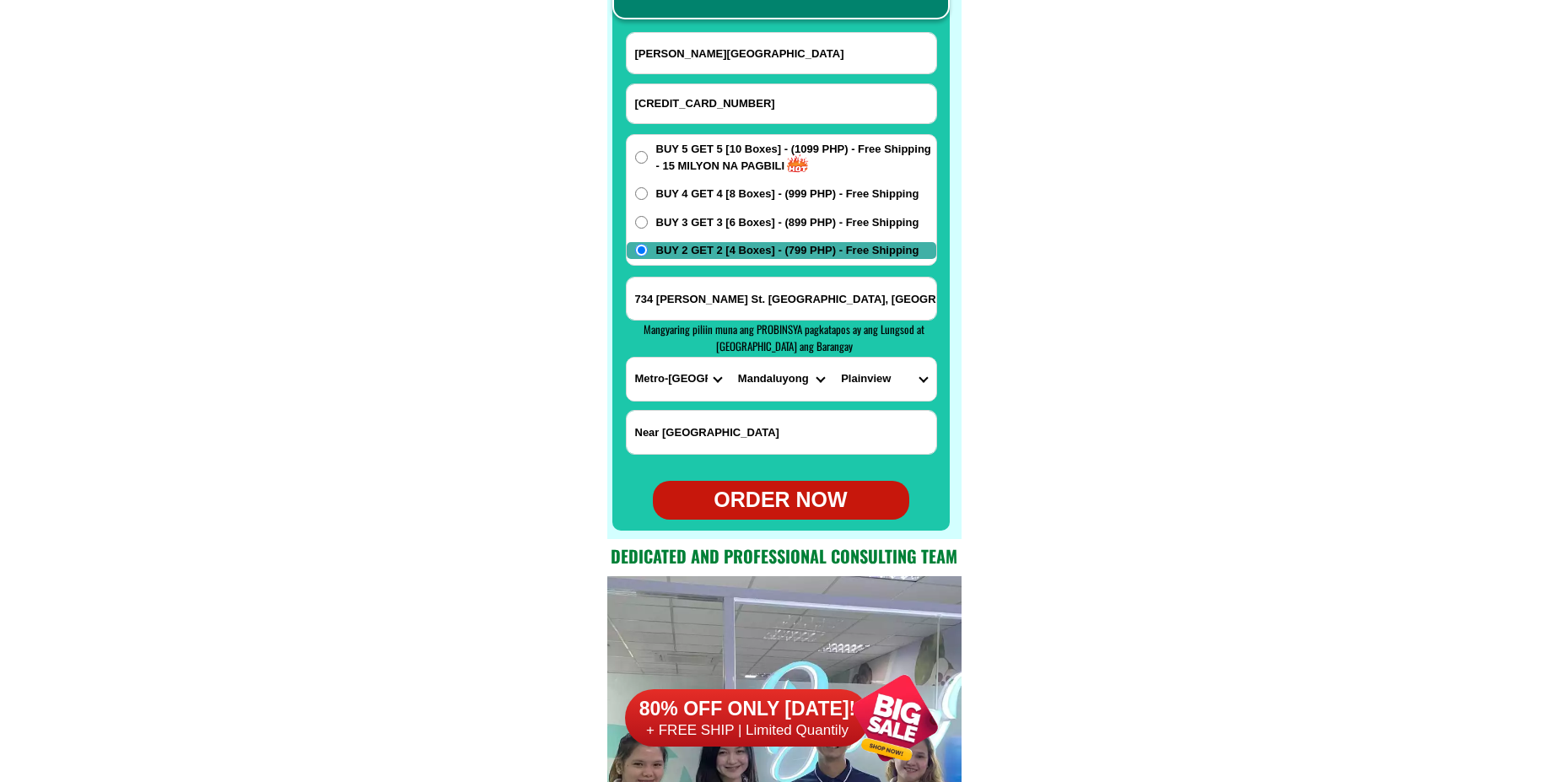
click at [805, 498] on div "ORDER NOW" at bounding box center [781, 500] width 256 height 32
radio input "true"
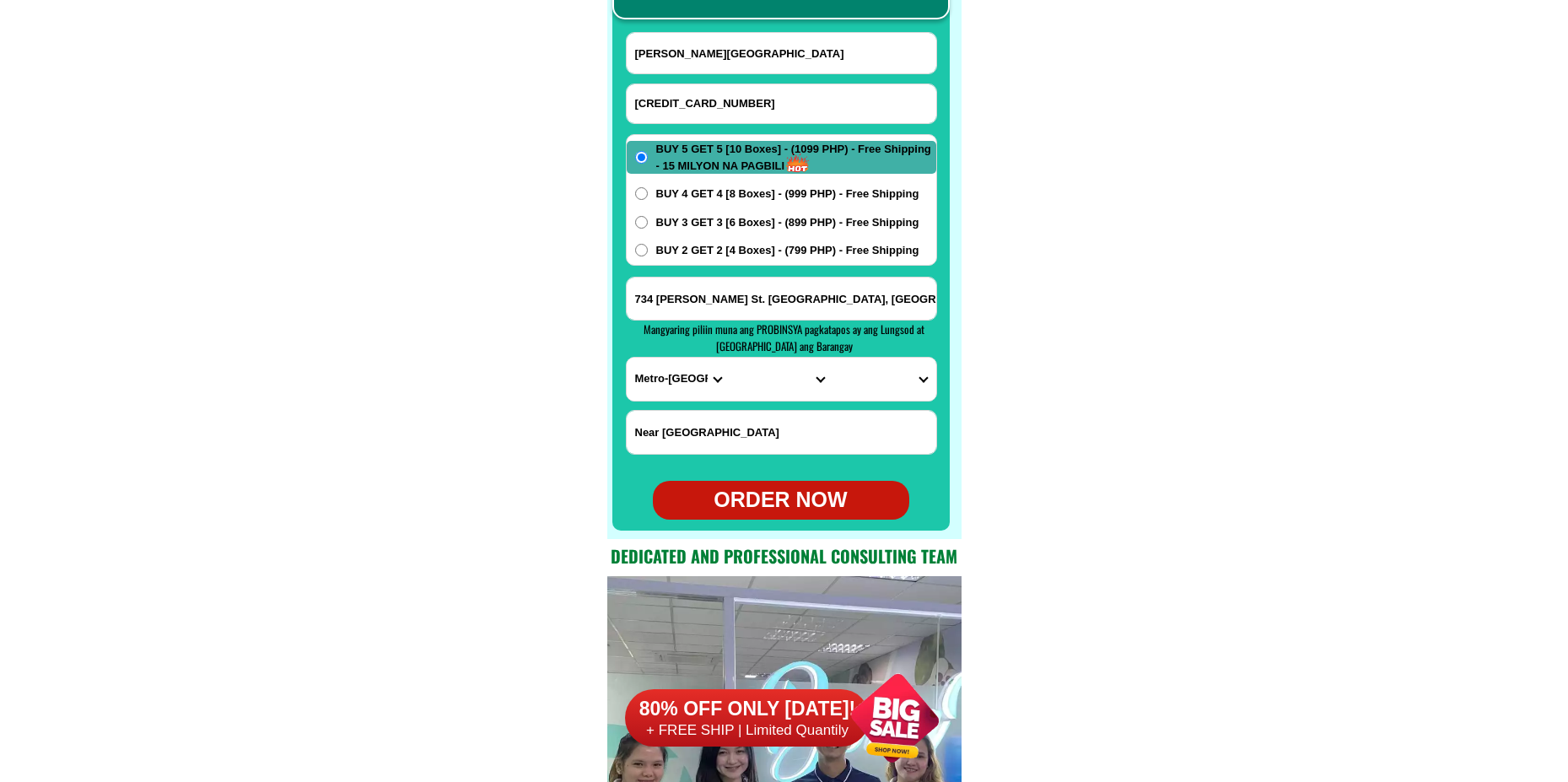
click at [751, 46] on input "Juanita P. Vallee" at bounding box center [782, 53] width 310 height 41
paste input "Flora martirez"
type input "Flora martirez"
click at [760, 98] on input "Input phone_number" at bounding box center [782, 104] width 310 height 39
paste input "09618337932"
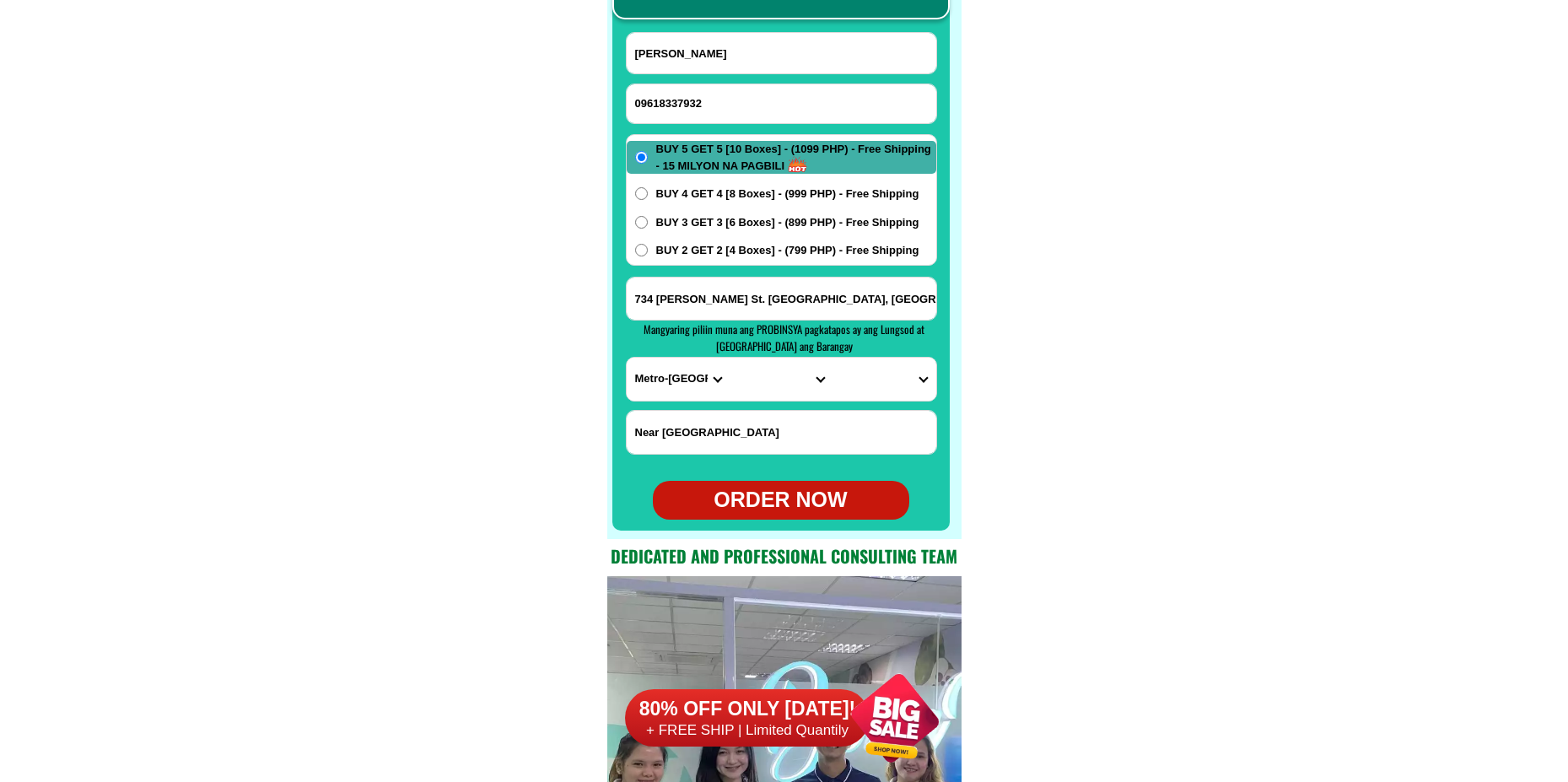
type input "09618337932"
click at [749, 301] on input "734 Sgt. Bumatay St. Brgy.Plainview, Mandaluyong City" at bounding box center [782, 299] width 310 height 42
paste input "C/o floras cakes and pastries purok lanzones, brgy 6 , Buenavista, Agusan del n…"
type input "C/o floras cakes and pastries purok lanzones, brgy 6 , Buenavista, Agusan del n…"
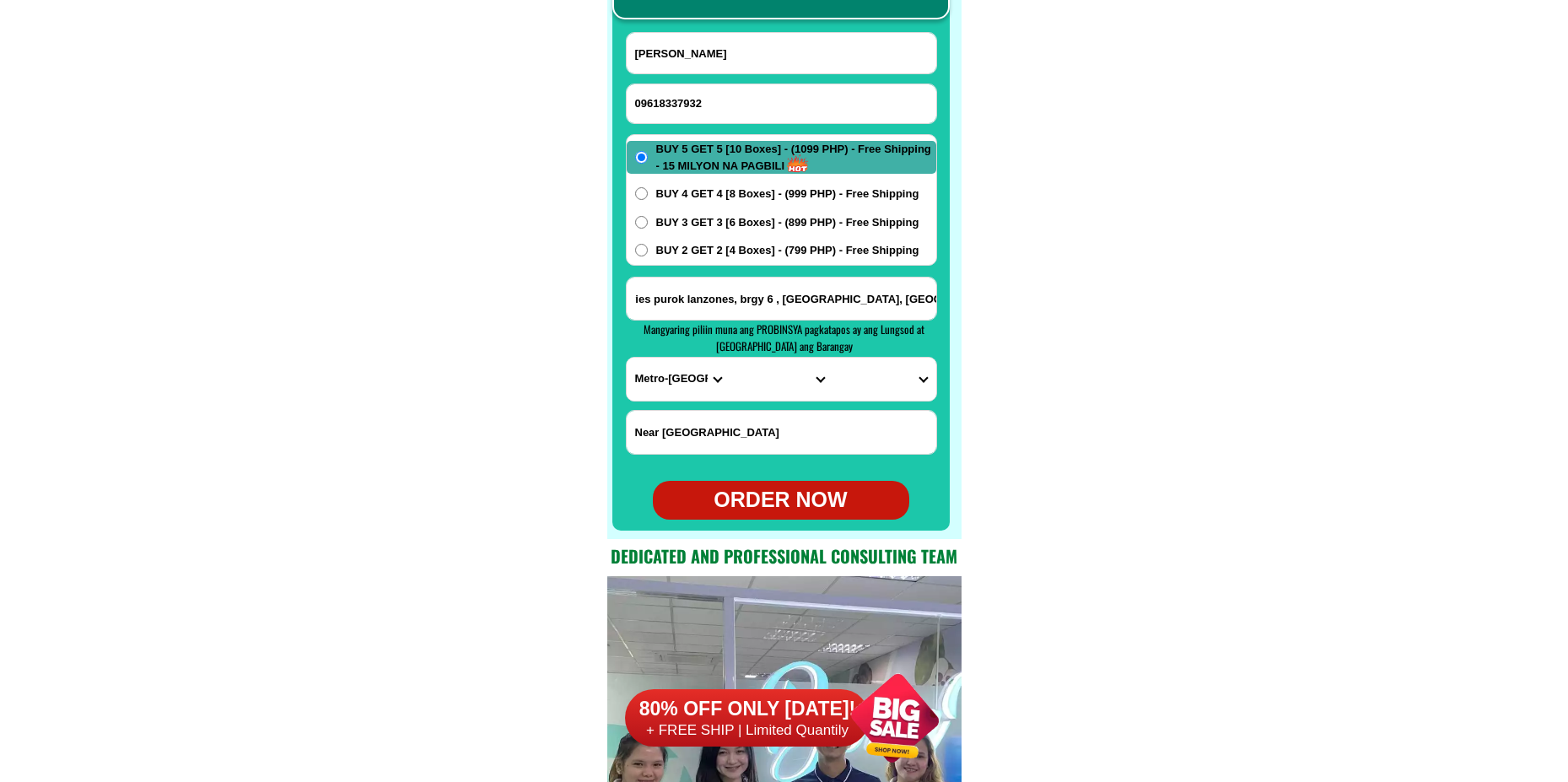
scroll to position [0, 0]
click at [656, 391] on select "PROVINCE [GEOGRAPHIC_DATA] [GEOGRAPHIC_DATA] [GEOGRAPHIC_DATA] [GEOGRAPHIC_DATA…" at bounding box center [678, 379] width 103 height 43
select select "63_513"
click at [627, 358] on select "PROVINCE [GEOGRAPHIC_DATA] [GEOGRAPHIC_DATA] [GEOGRAPHIC_DATA] [GEOGRAPHIC_DATA…" at bounding box center [678, 379] width 103 height 43
click at [906, 306] on input "C/o floras cakes and pastries purok lanzones, brgy 6 , Buenavista, Agusan del n…" at bounding box center [782, 299] width 310 height 42
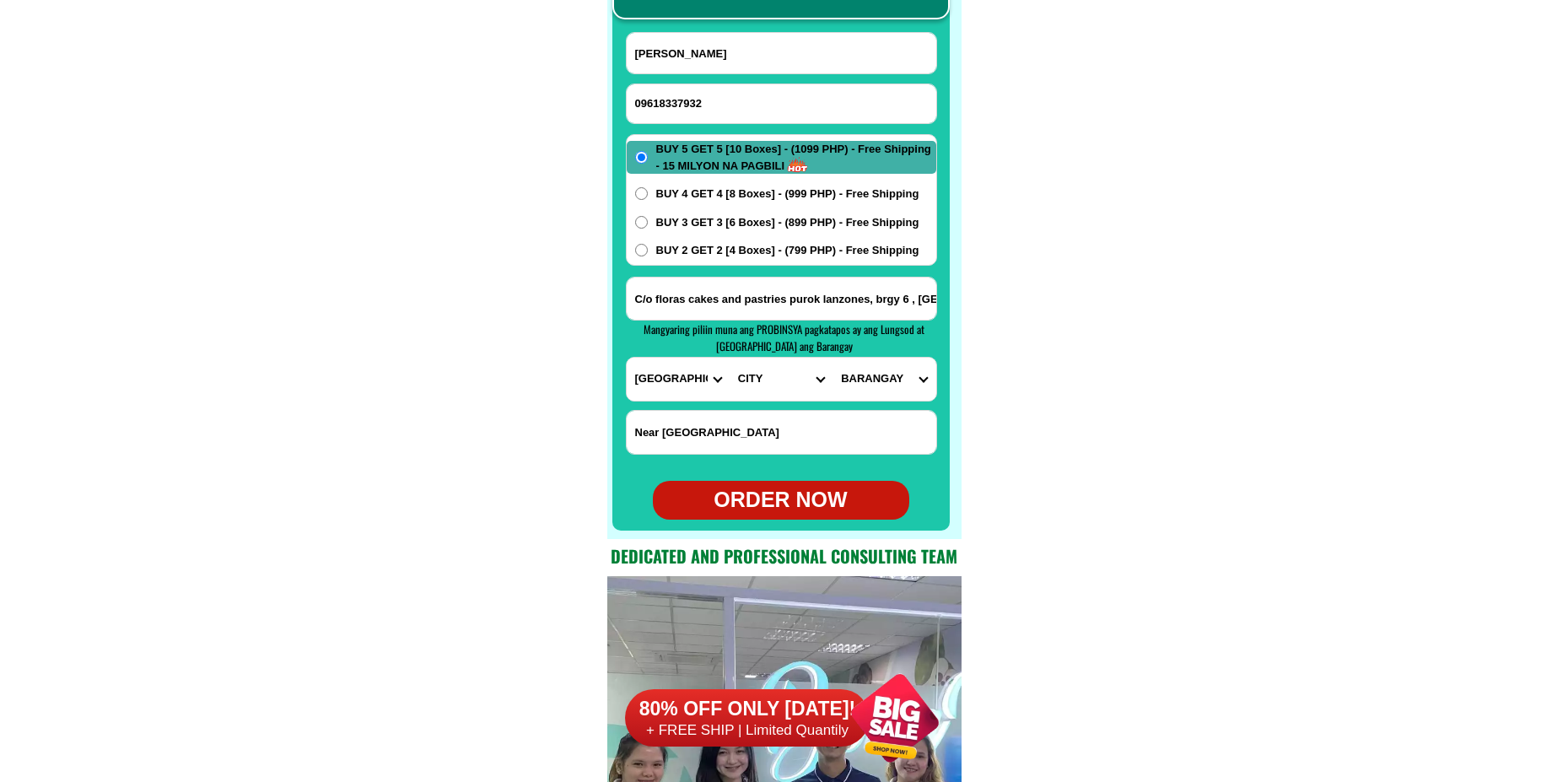
click at [801, 379] on select "CITY Agusan-del-norte-buenavista Agusan-del-norte-carmen Agusan-del-norte-magal…" at bounding box center [781, 379] width 103 height 43
select select "63_5139957"
click at [729, 358] on select "CITY Agusan-del-norte-buenavista Agusan-del-norte-carmen Agusan-del-norte-magal…" at bounding box center [781, 379] width 103 height 43
click at [889, 381] on select "BARANGAY Abilan Agong-ong Alubijid Guinabsan Lower olave Macalang Malapong Malp…" at bounding box center [884, 379] width 103 height 43
select select "63_51399574323"
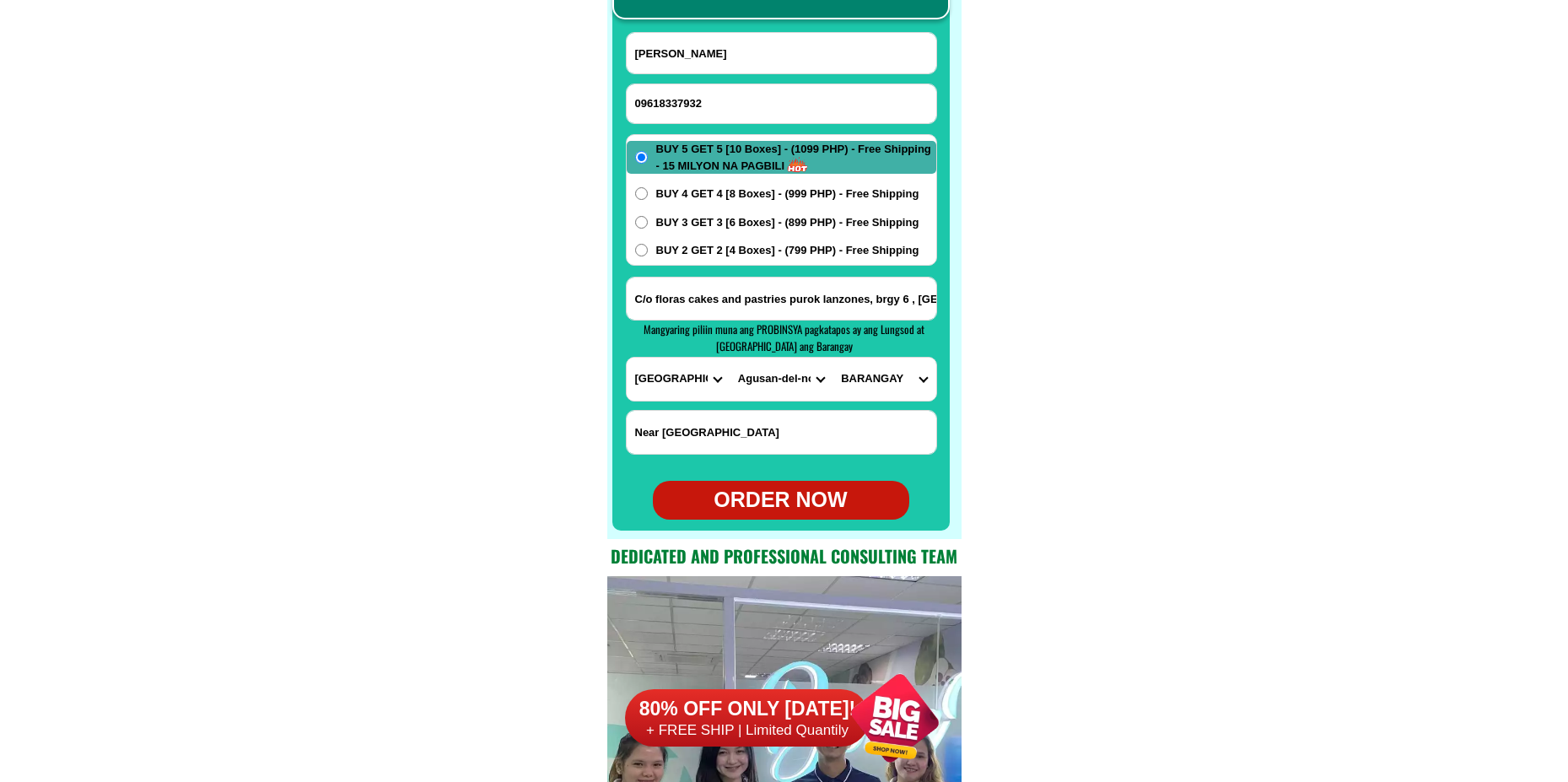
click at [832, 358] on select "BARANGAY Abilan Agong-ong Alubijid Guinabsan Lower olave Macalang Malapong Malp…" at bounding box center [884, 379] width 103 height 43
click at [896, 300] on input "C/o floras cakes and pastries purok lanzones, brgy 6 , Buenavista, Agusan del n…" at bounding box center [782, 299] width 310 height 42
click at [799, 228] on span "BUY 3 GET 3 [6 Boxes] - (899 PHP) - Free Shipping" at bounding box center [787, 222] width 263 height 17
click at [648, 228] on input "BUY 3 GET 3 [6 Boxes] - (899 PHP) - Free Shipping" at bounding box center [642, 222] width 13 height 13
radio input "true"
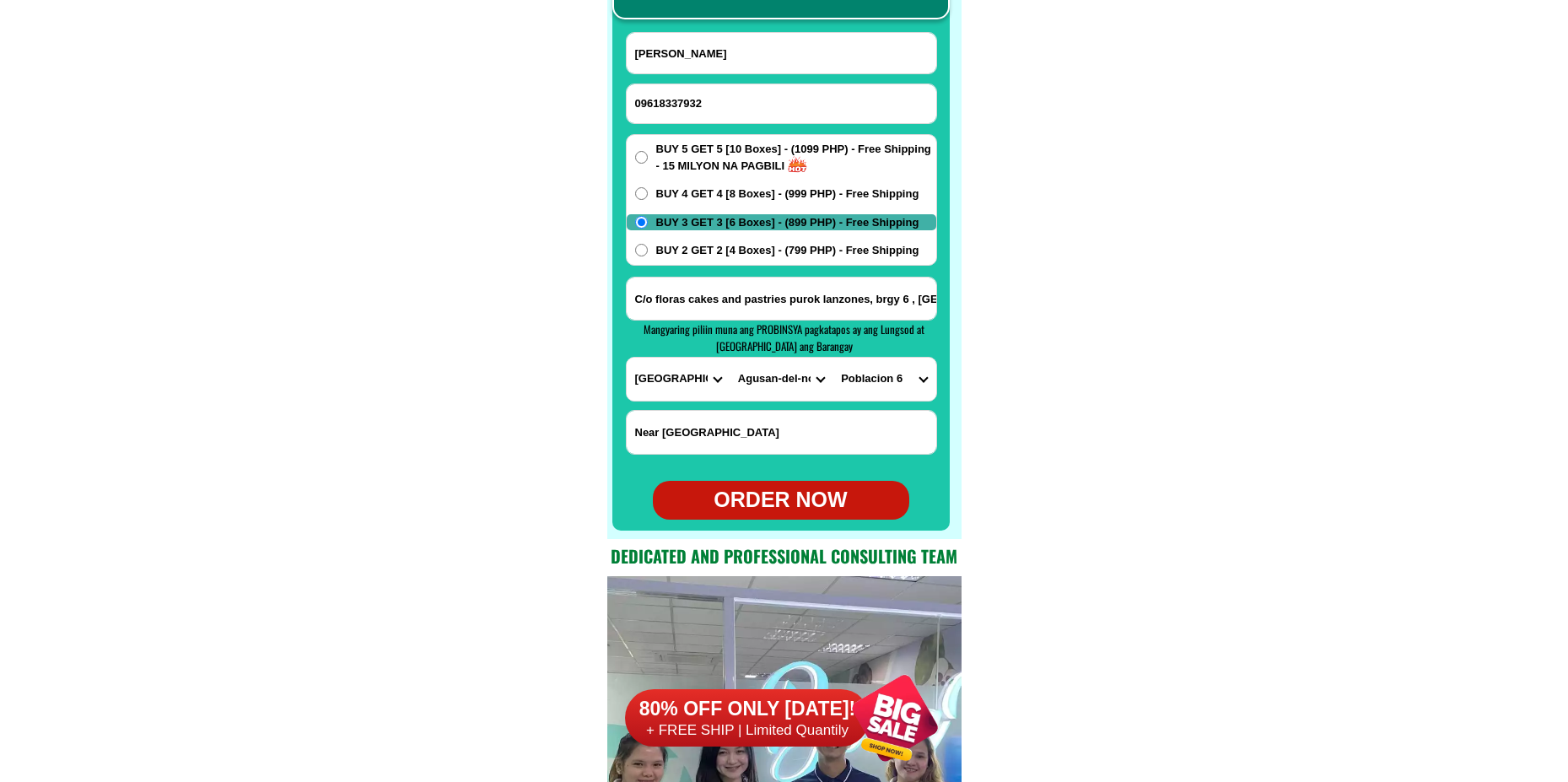
click at [808, 515] on div "ORDER NOW" at bounding box center [781, 500] width 256 height 32
radio input "true"
